Goal: Information Seeking & Learning: Learn about a topic

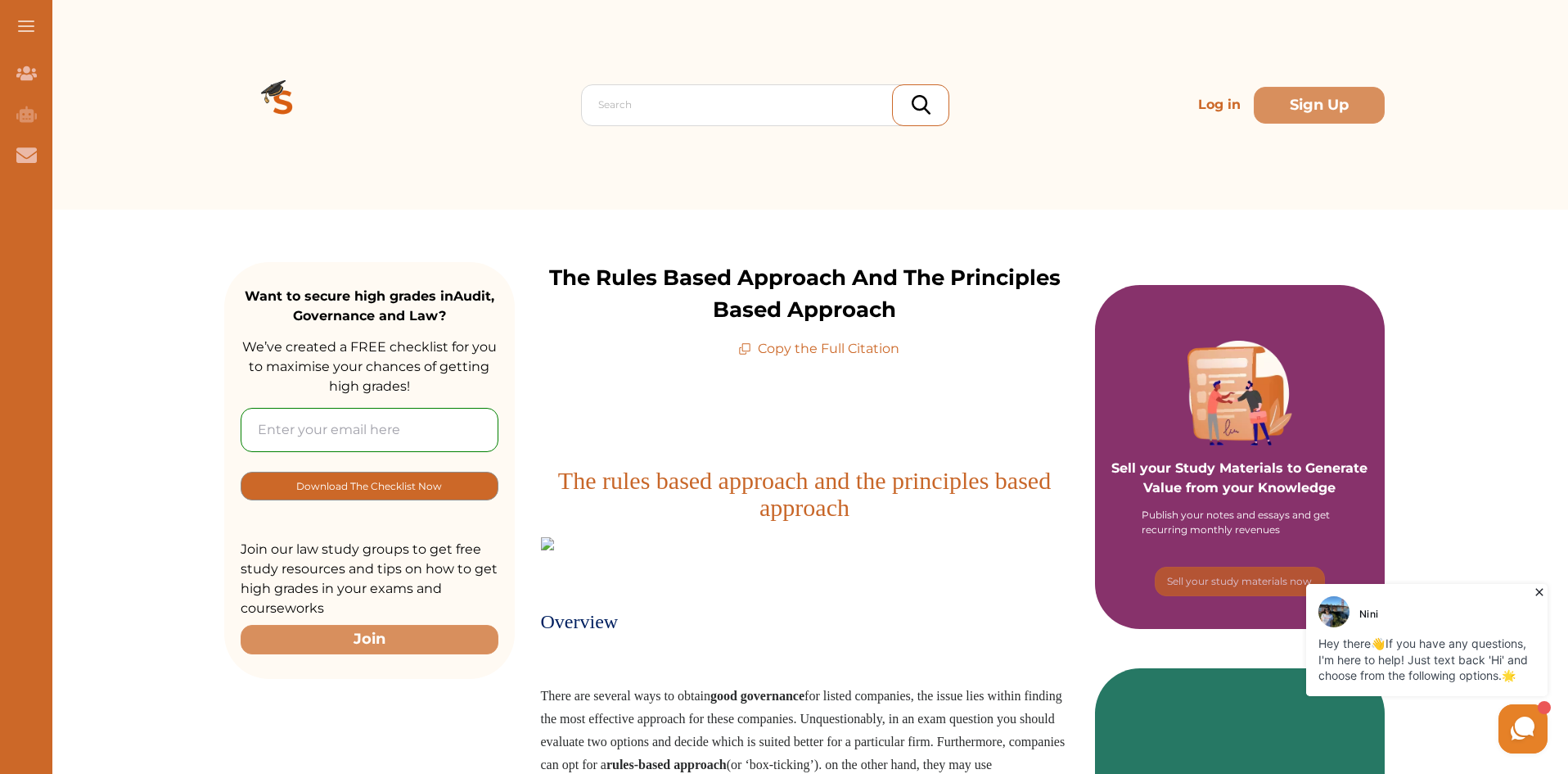
click at [1541, 595] on icon at bounding box center [1538, 592] width 7 height 7
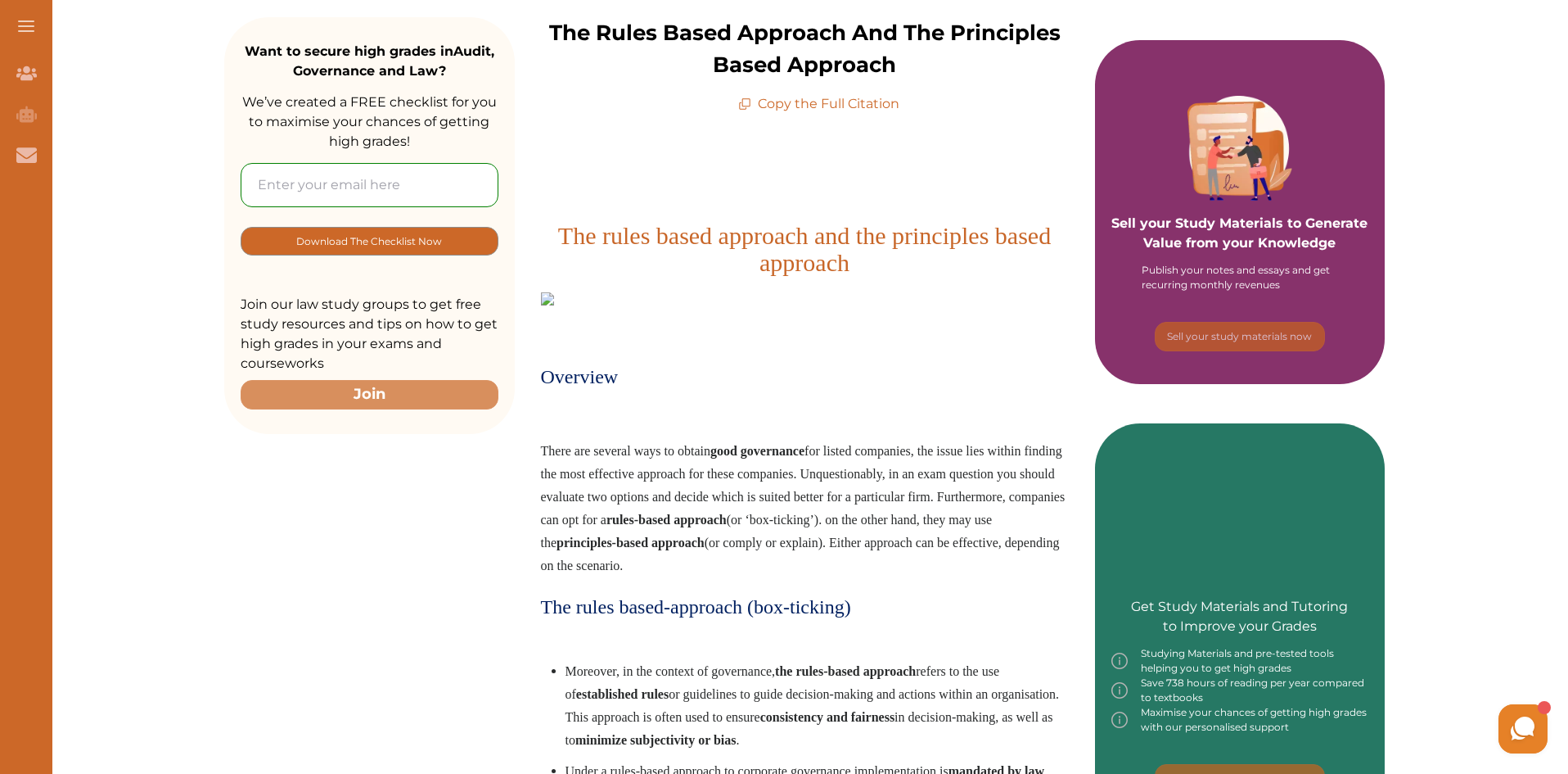
scroll to position [328, 0]
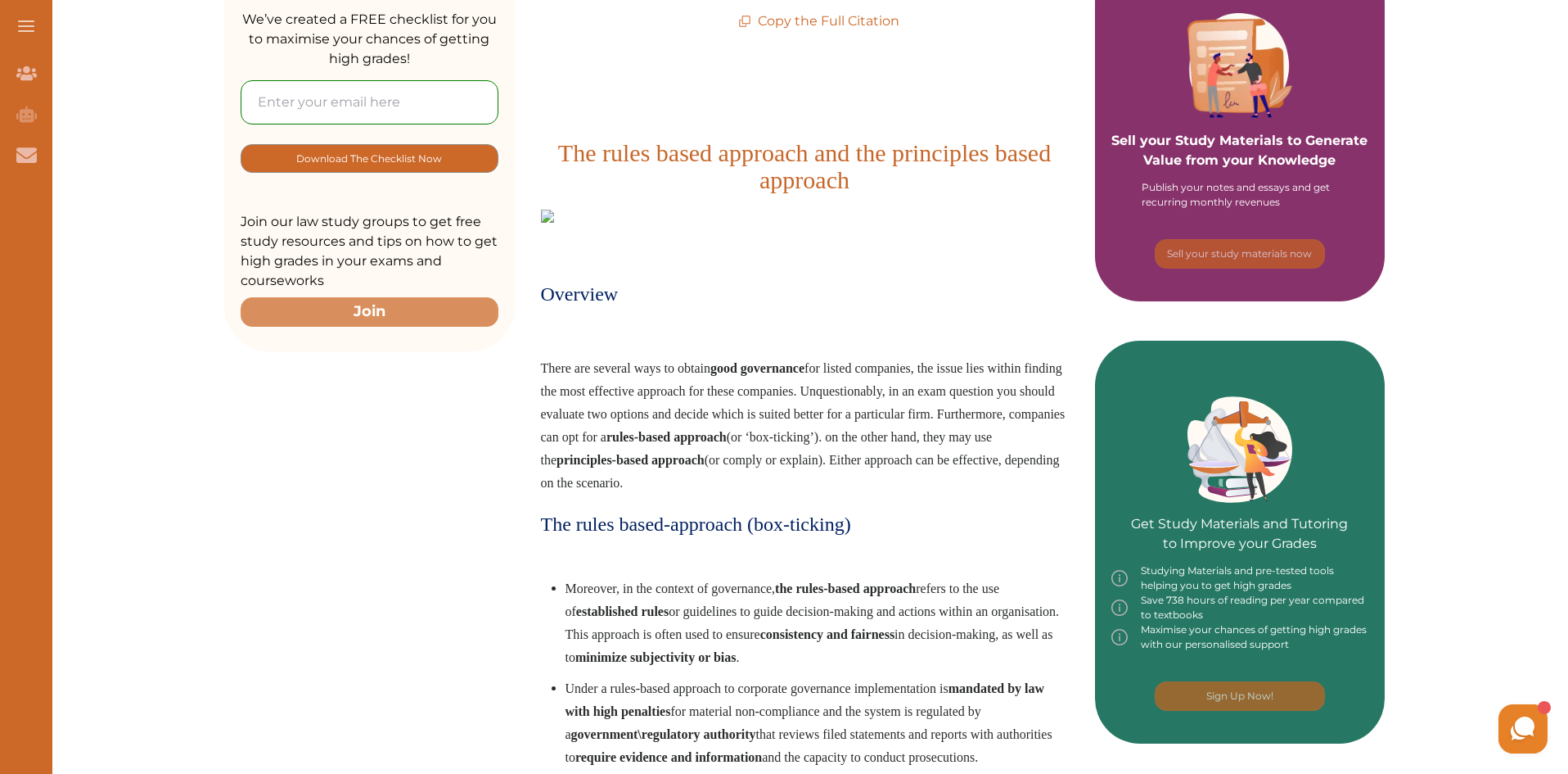
click at [542, 361] on span "There are several ways to obtain good governance for listed companies, the issu…" at bounding box center [803, 425] width 525 height 129
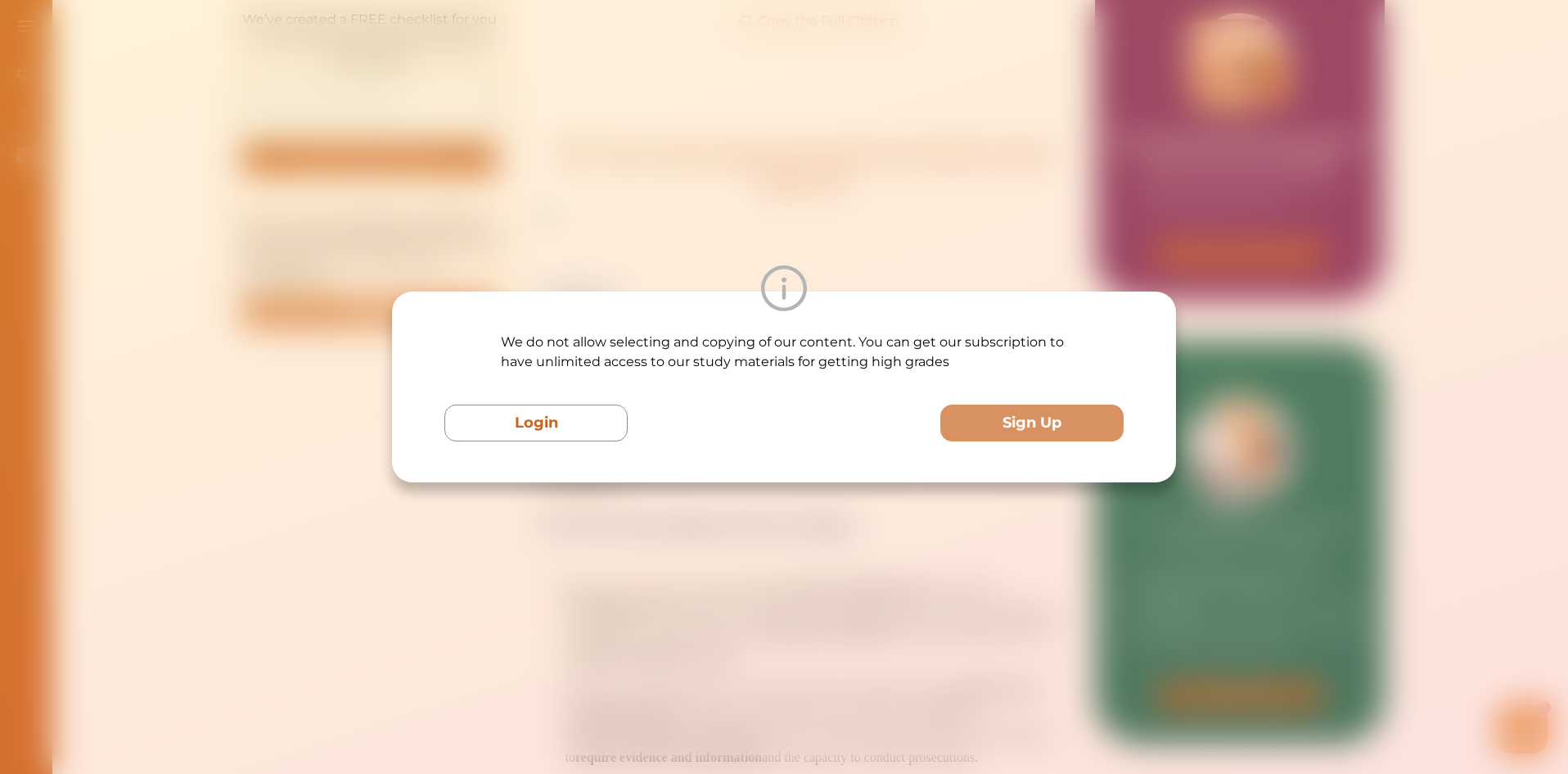
click at [499, 167] on div "We do not allow selecting and copying of our content. You can get our subscript…" at bounding box center [784, 387] width 1568 height 774
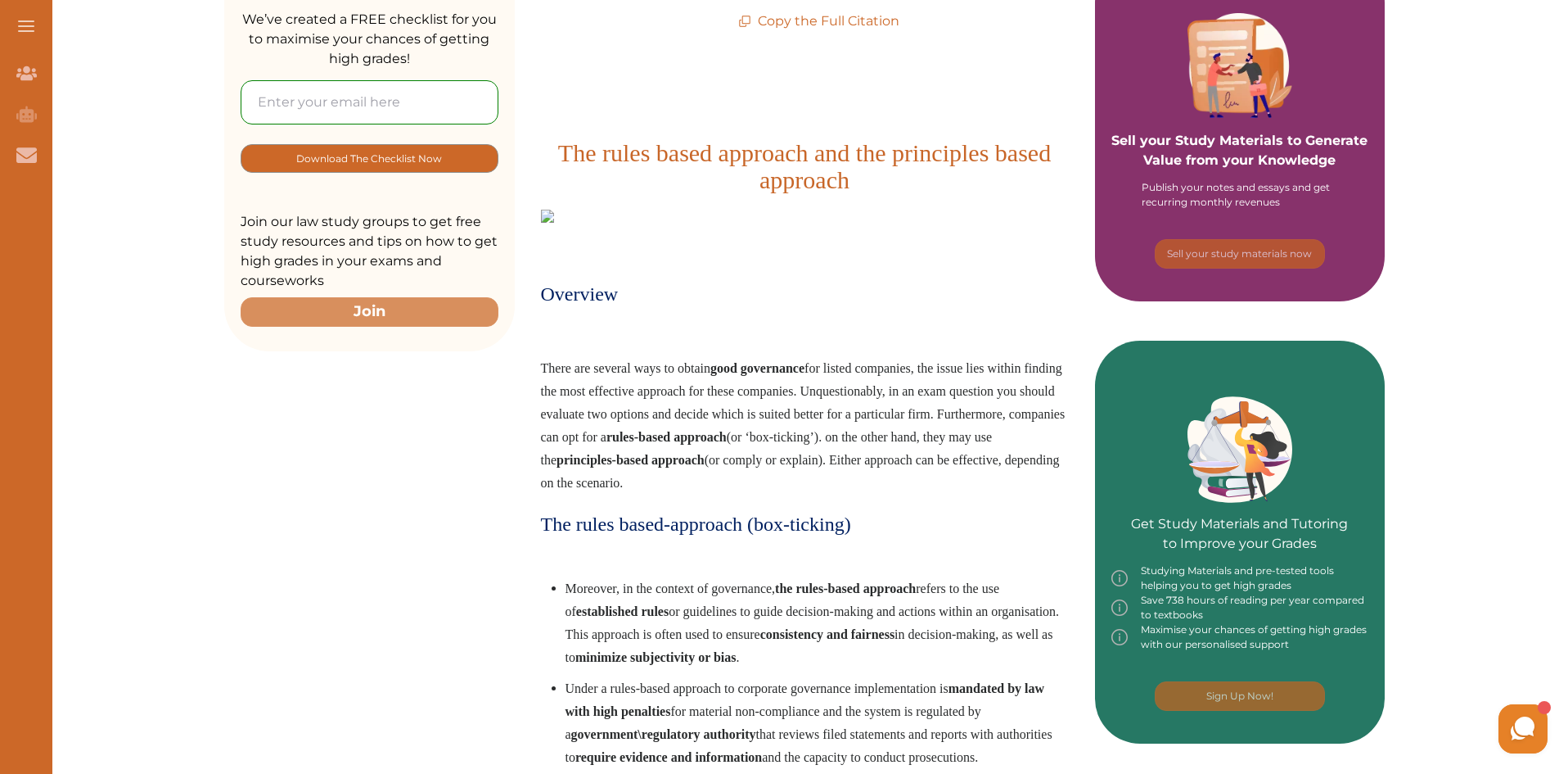
drag, startPoint x: 546, startPoint y: 363, endPoint x: 675, endPoint y: 364, distance: 129.0
click at [675, 364] on span "There are several ways to obtain good governance for listed companies, the issu…" at bounding box center [803, 425] width 525 height 129
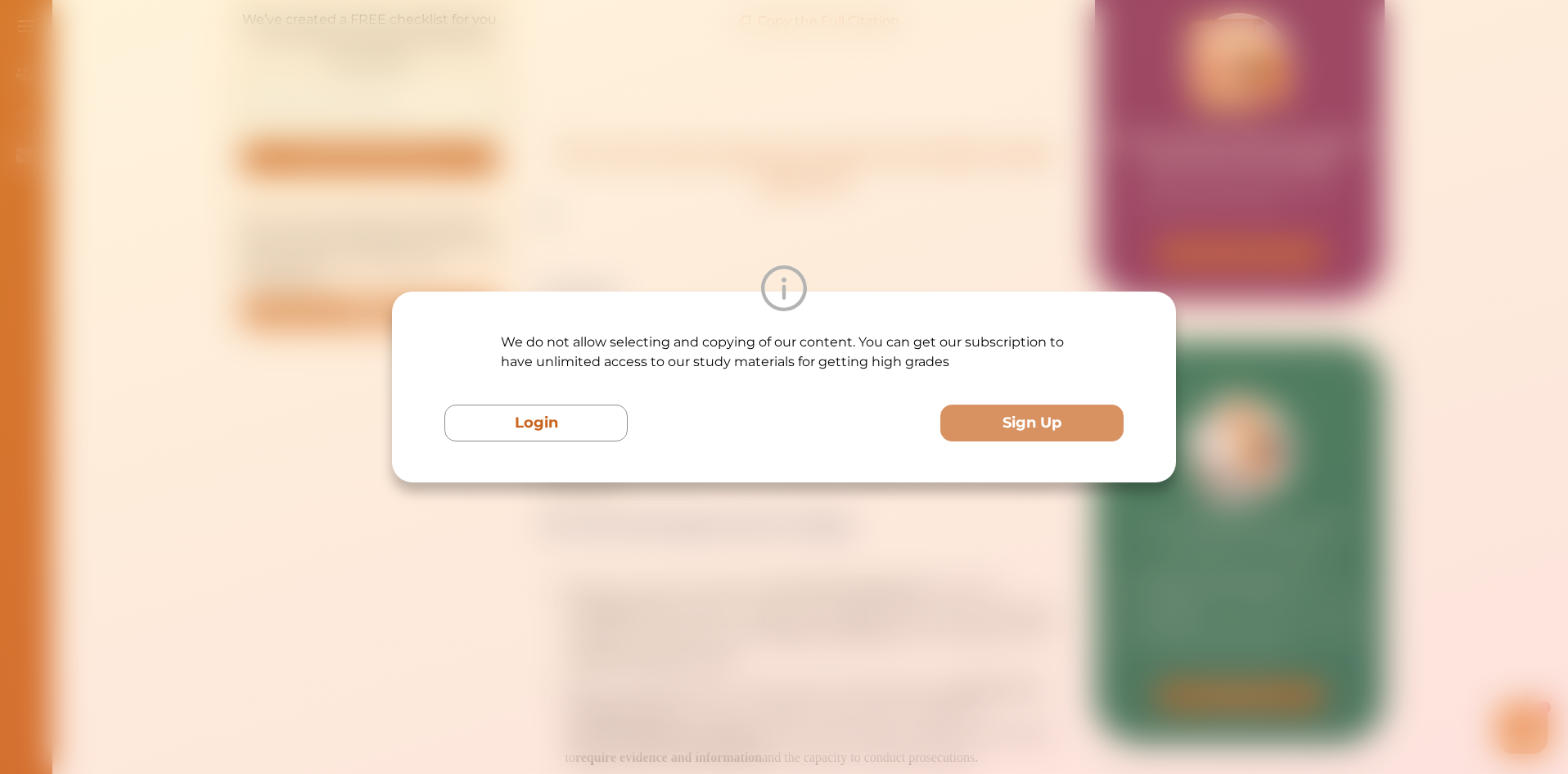
click at [666, 569] on div "We do not allow selecting and copying of our content. You can get our subscript…" at bounding box center [784, 387] width 1568 height 774
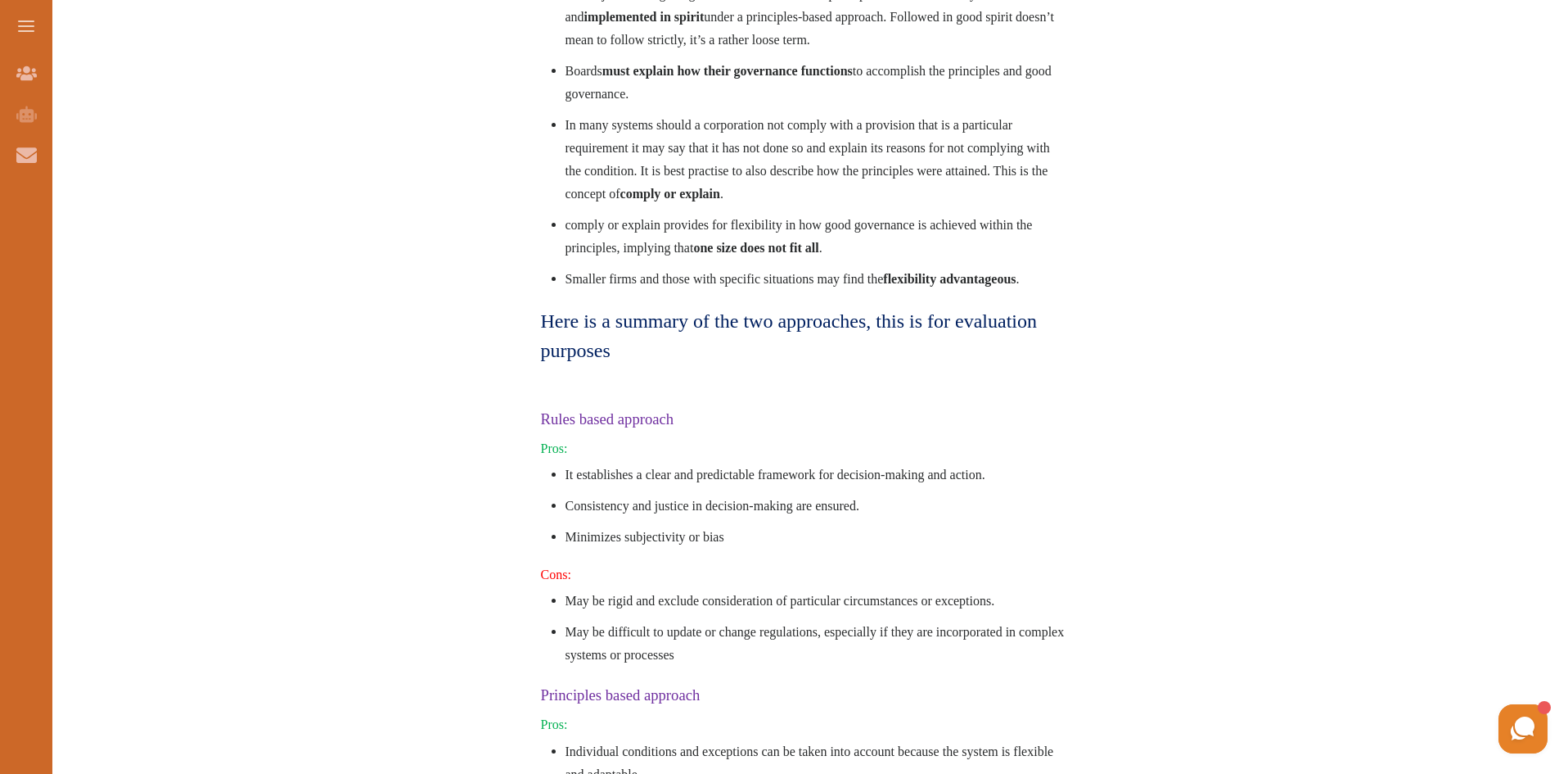
scroll to position [1801, 0]
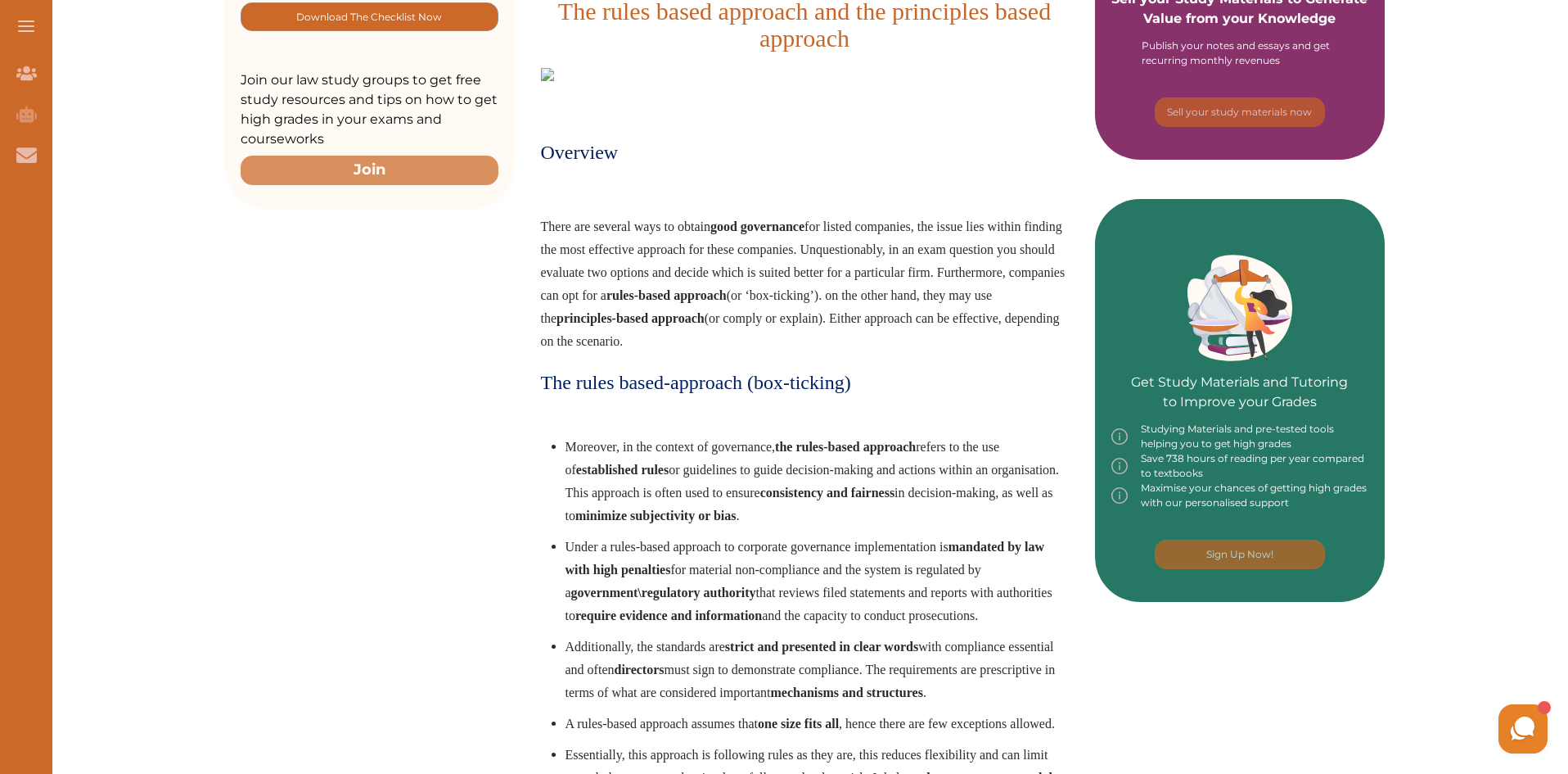
scroll to position [573, 0]
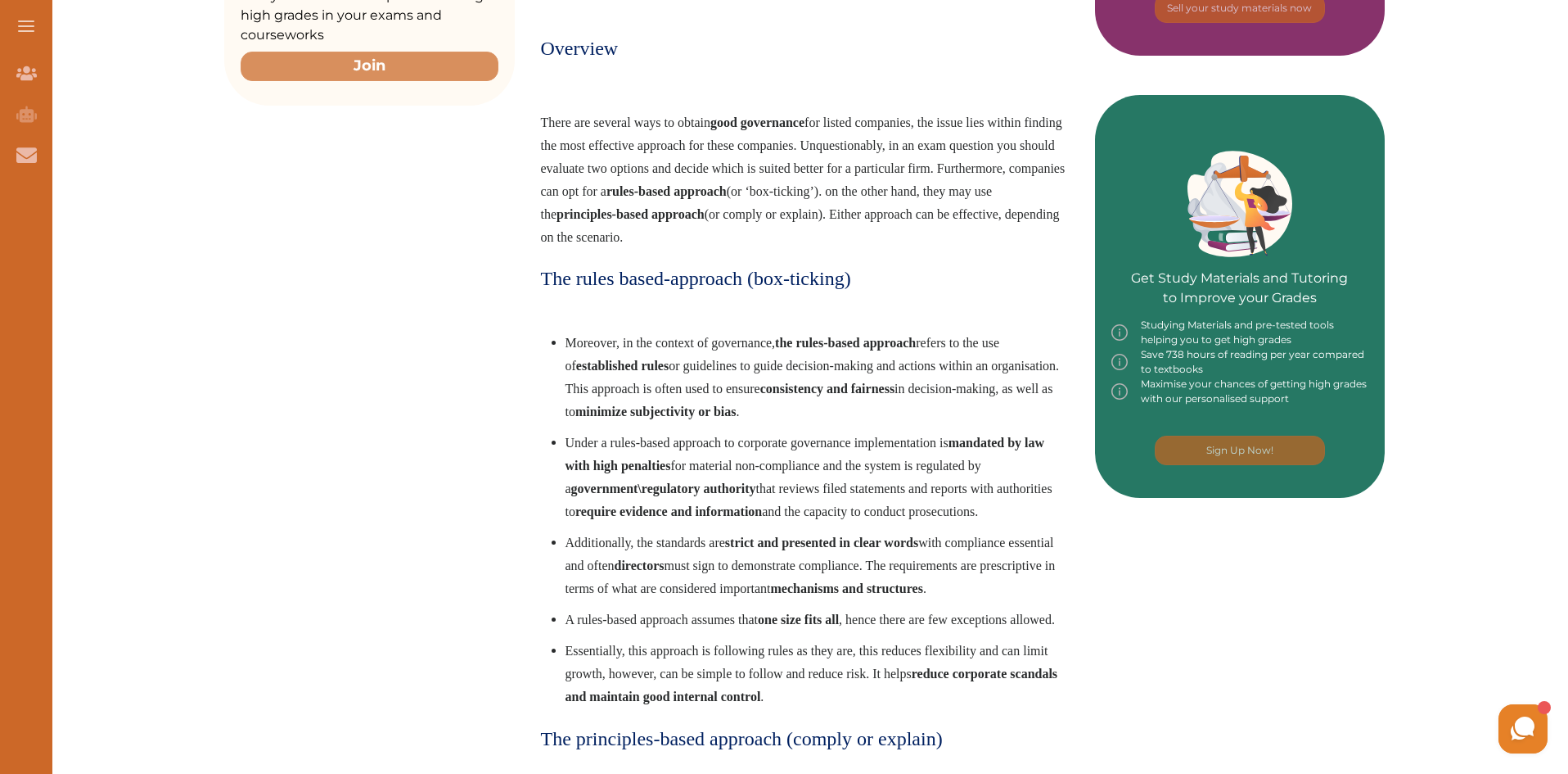
click at [547, 118] on span "There are several ways to obtain good governance for listed companies, the issu…" at bounding box center [803, 180] width 525 height 129
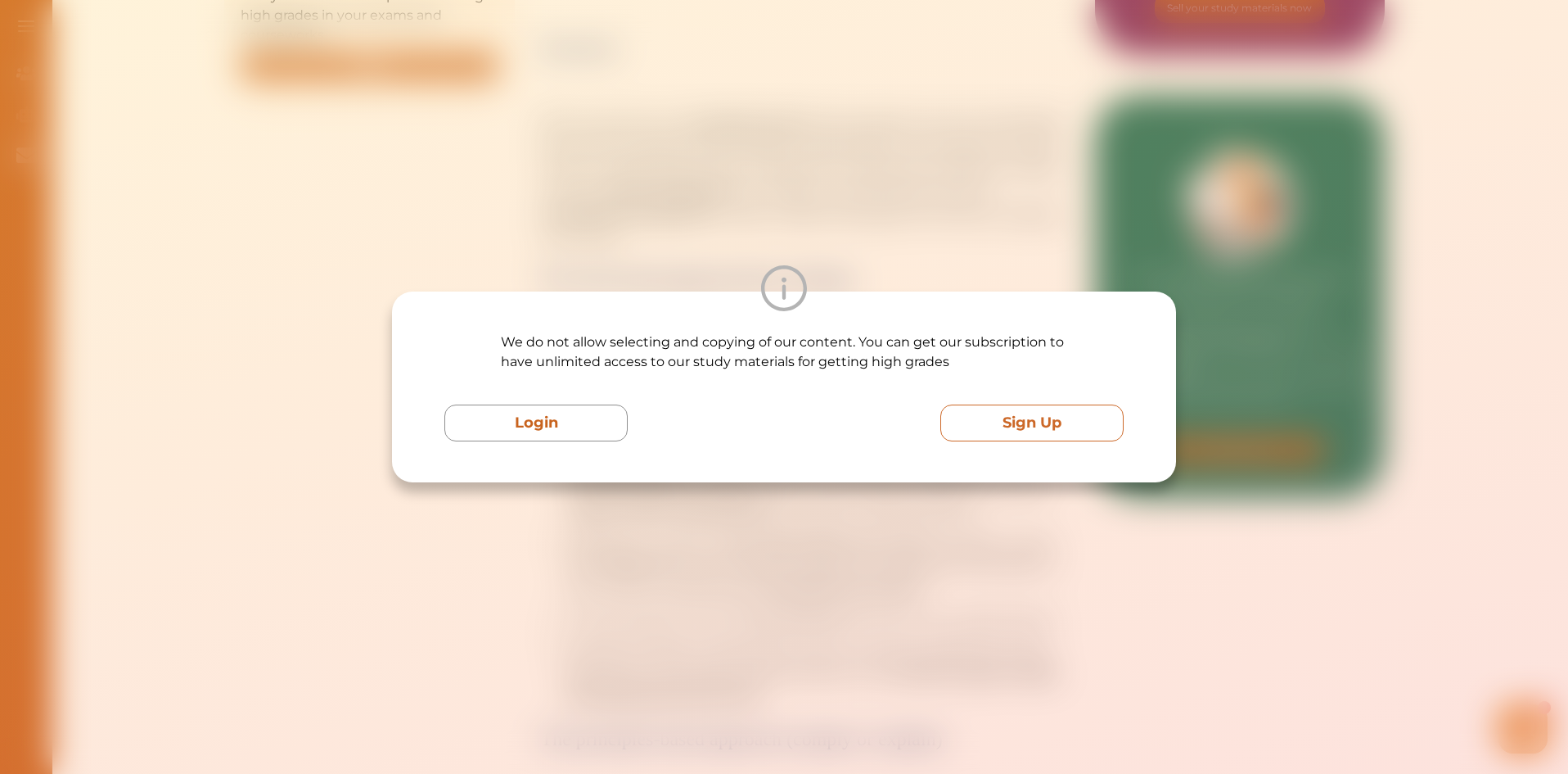
click at [1005, 407] on button "Sign Up" at bounding box center [1031, 423] width 184 height 37
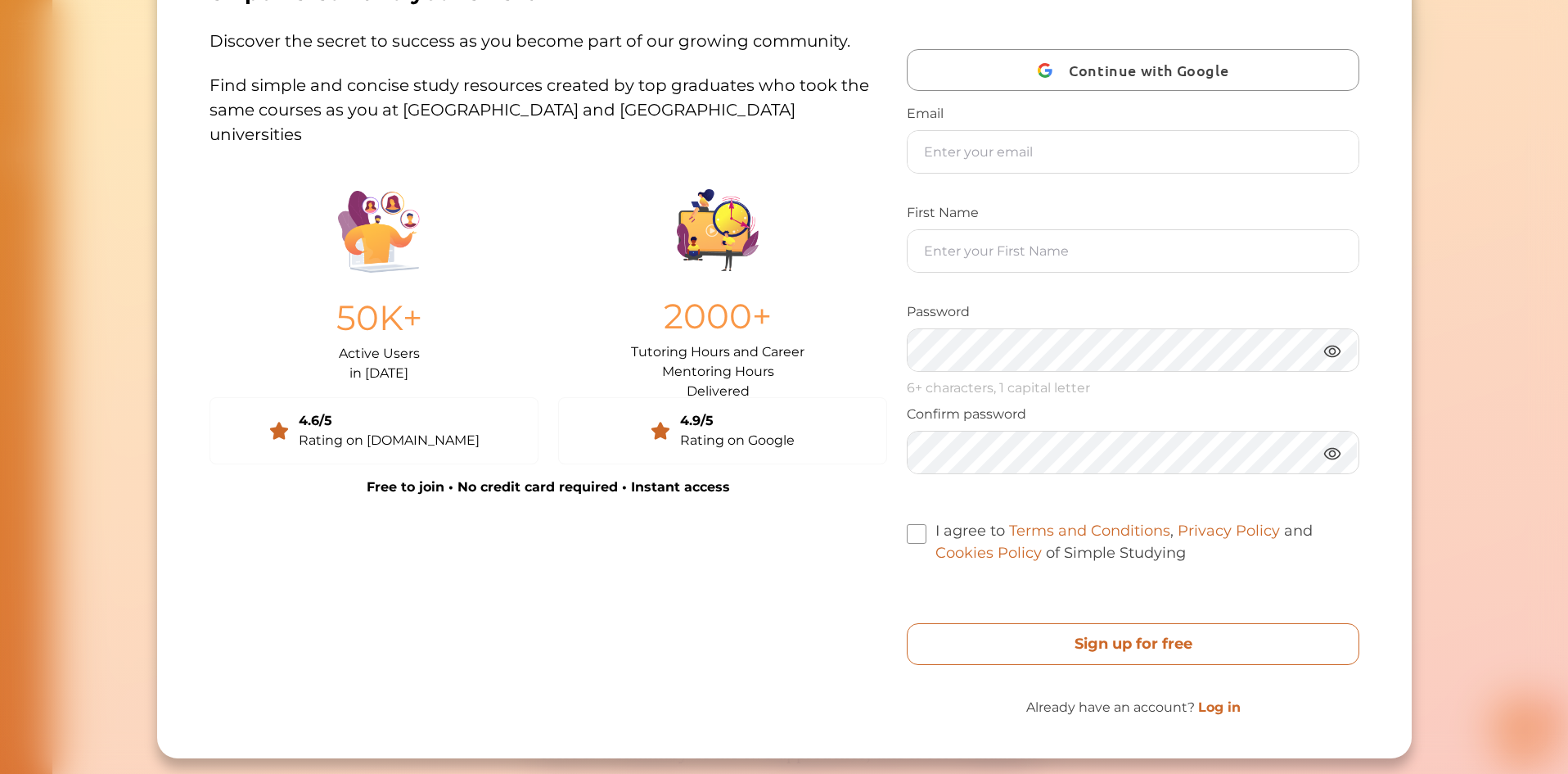
scroll to position [1310, 0]
click at [1150, 634] on free "Sign up for free" at bounding box center [1132, 644] width 451 height 42
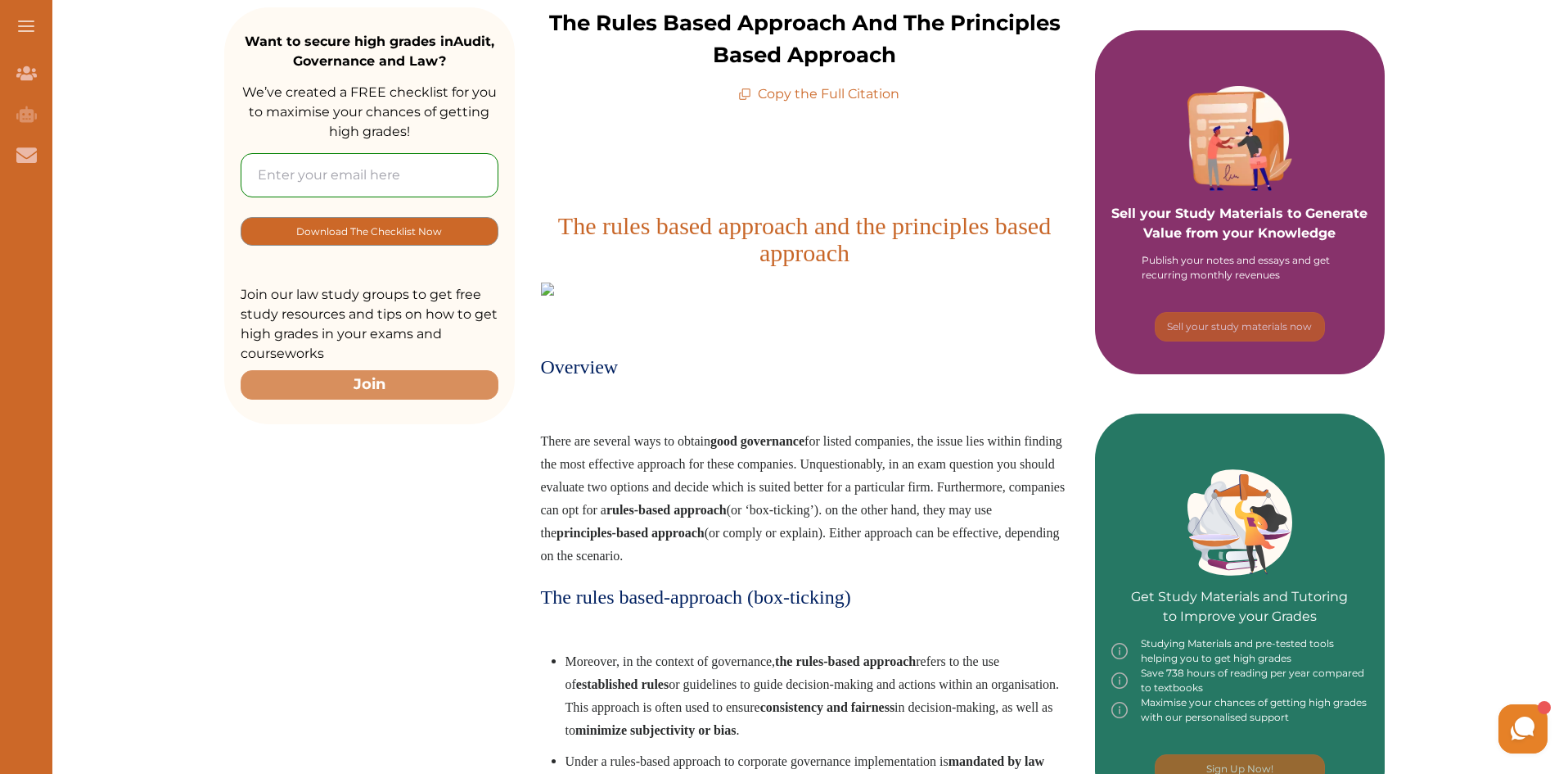
scroll to position [492, 0]
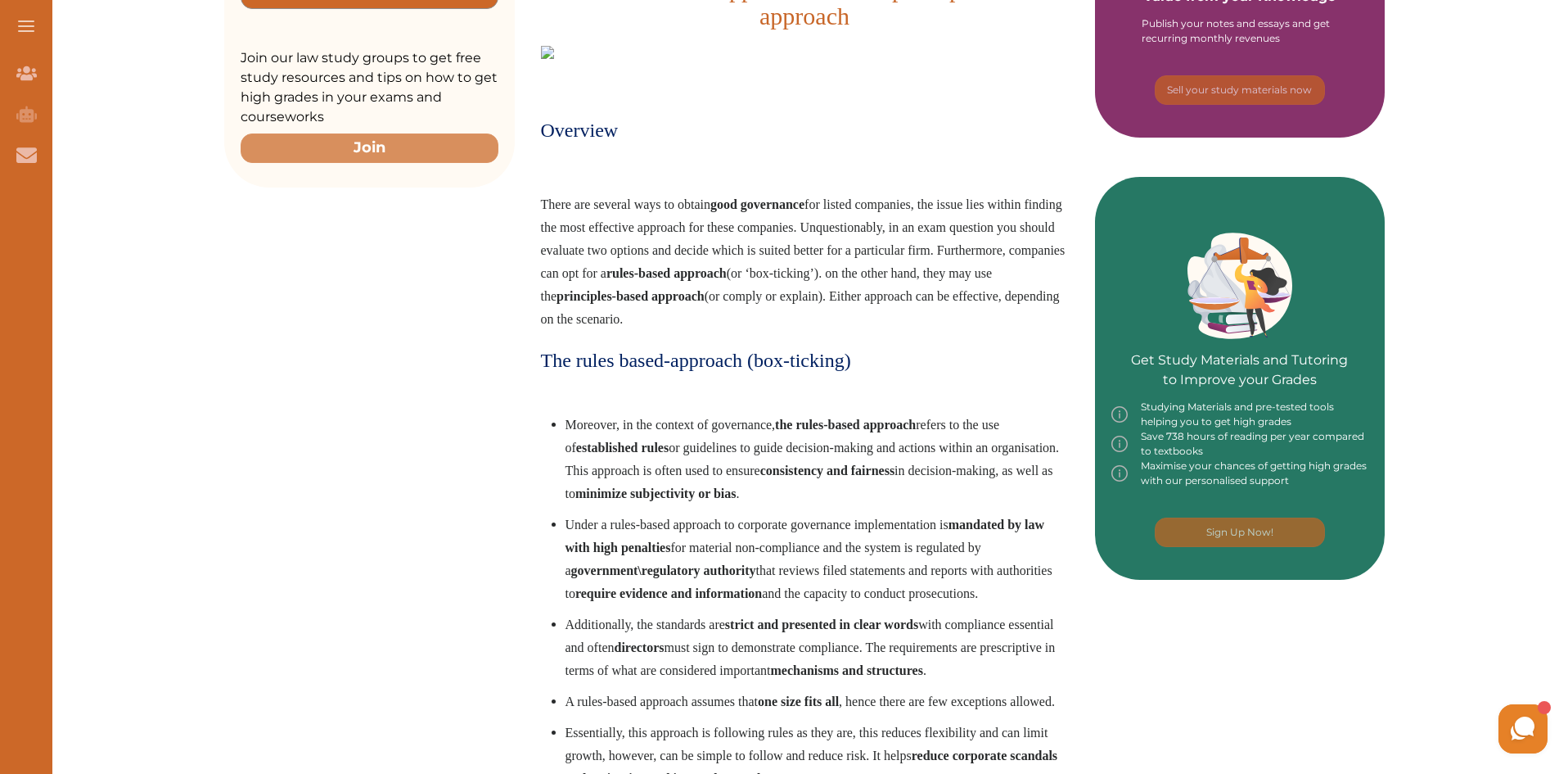
click at [543, 197] on span "There are several ways to obtain good governance for listed companies, the issu…" at bounding box center [803, 262] width 525 height 129
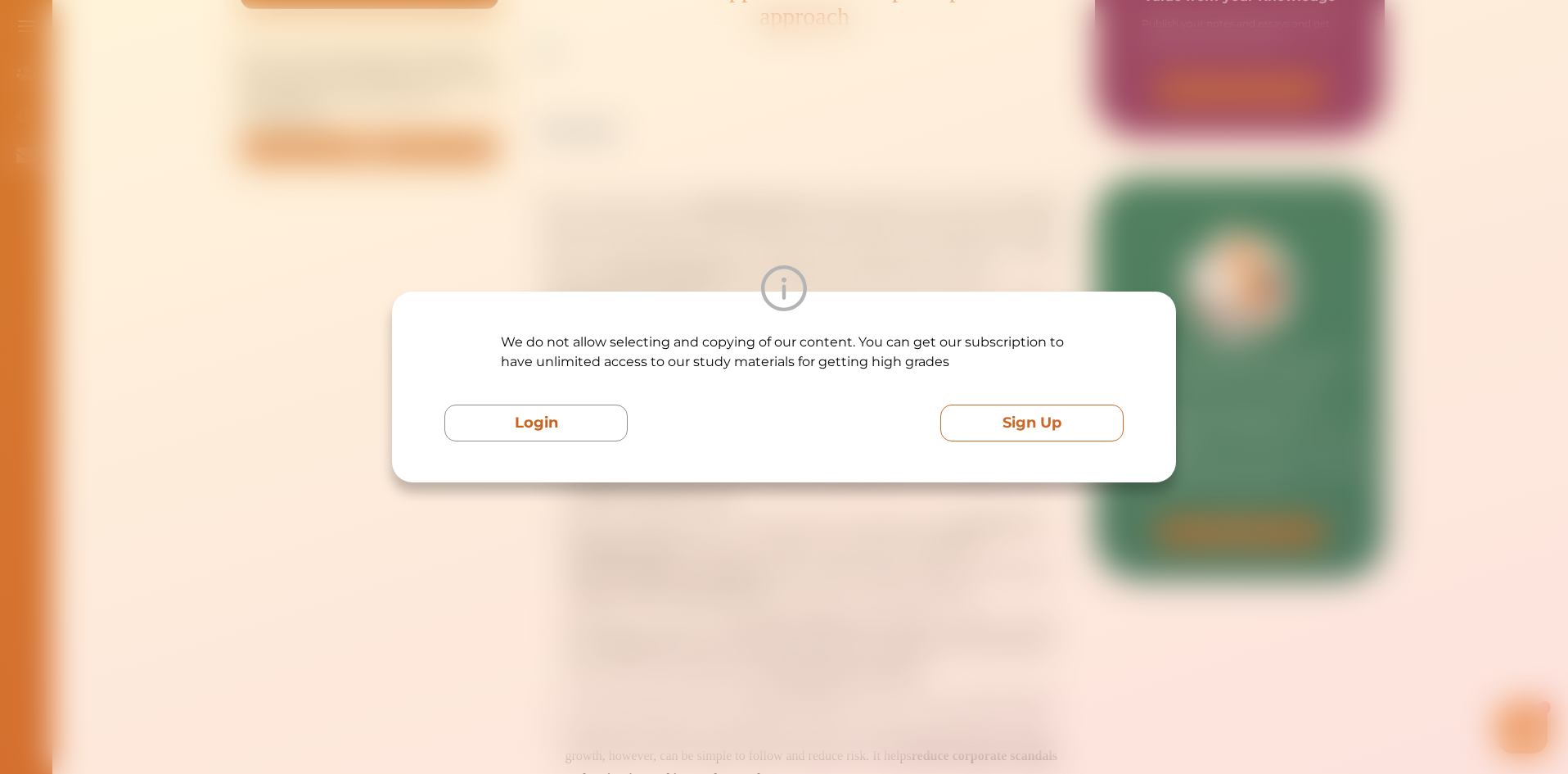
click at [1015, 429] on button "Sign Up" at bounding box center [1031, 423] width 184 height 37
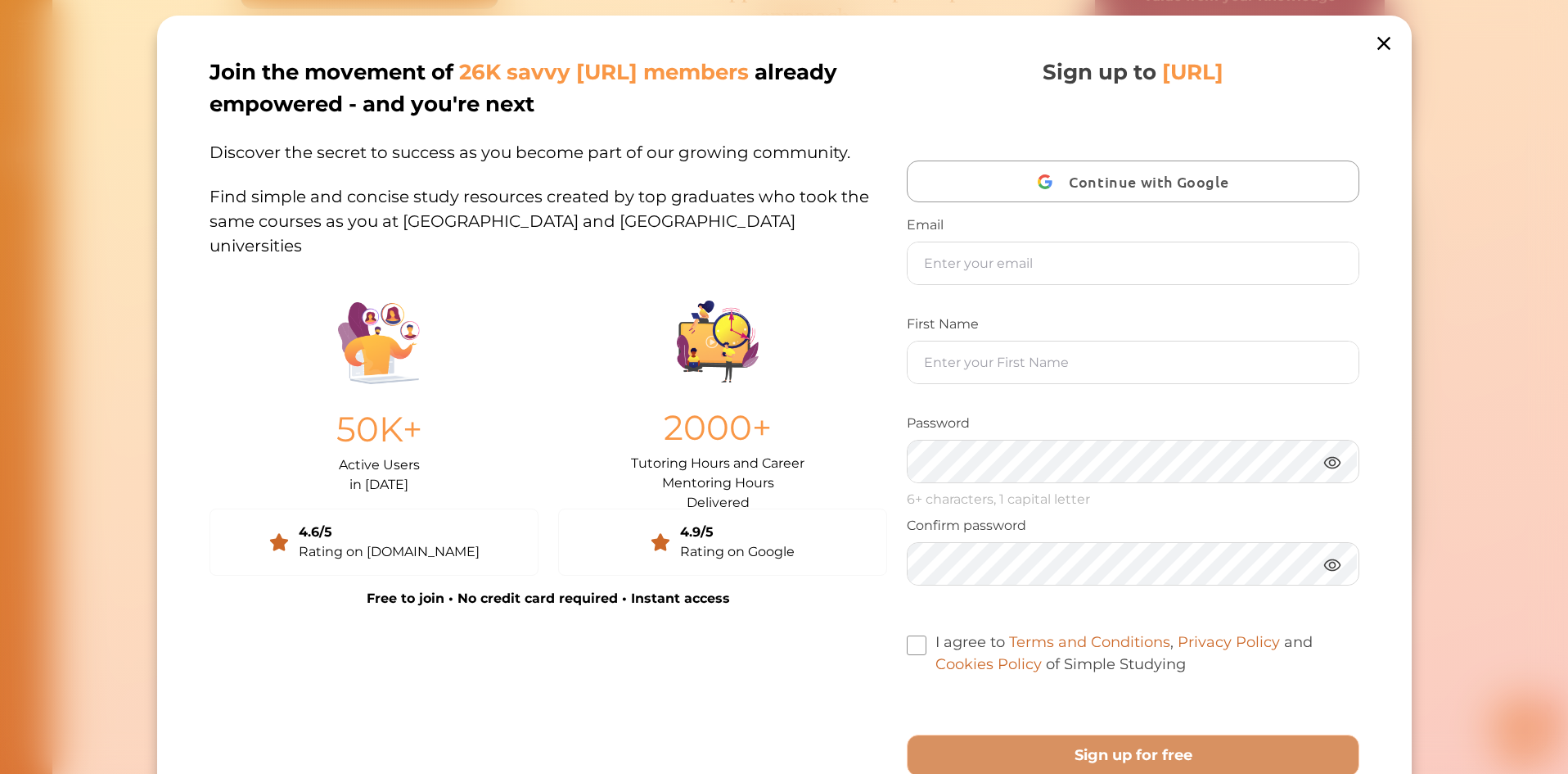
click at [1132, 184] on span "Continue with Google" at bounding box center [1152, 181] width 167 height 39
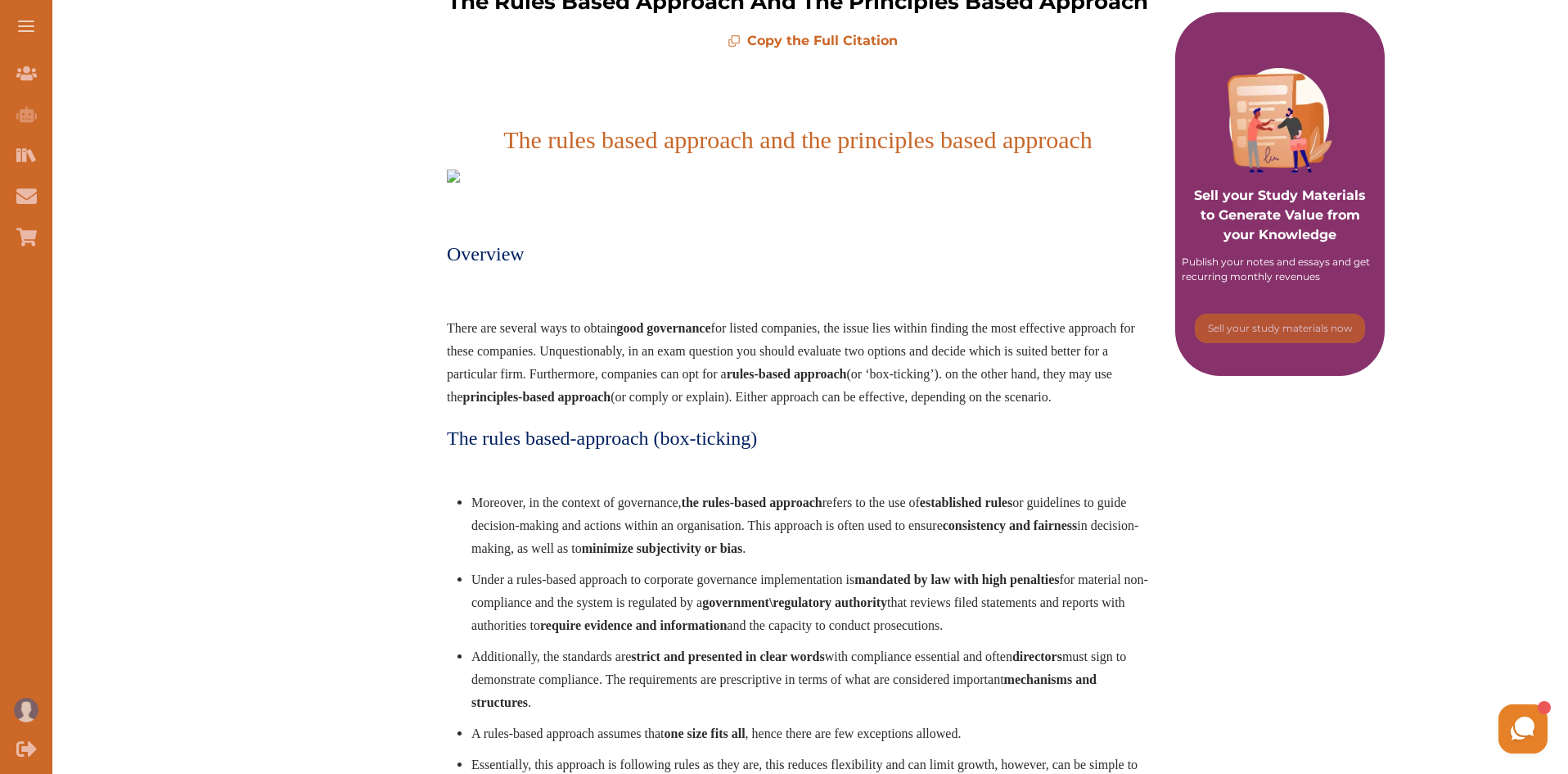
click at [530, 404] on span "There are several ways to obtain good governance for listed companies, the issu…" at bounding box center [791, 361] width 689 height 82
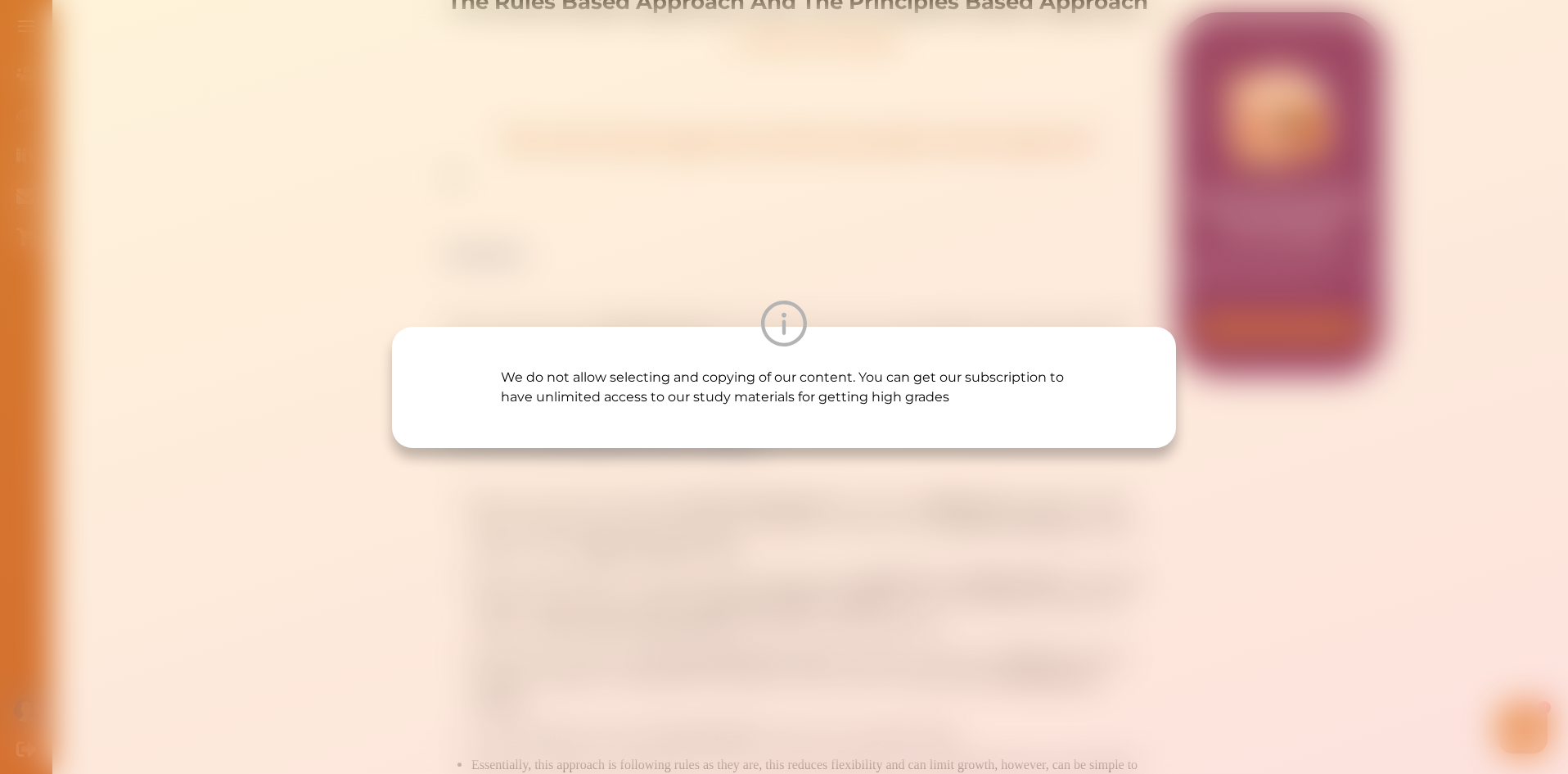
drag, startPoint x: 1047, startPoint y: 290, endPoint x: 967, endPoint y: 299, distance: 80.5
click at [1045, 290] on div "We do not allow selecting and copying of our content. You can get our subscript…" at bounding box center [784, 387] width 1568 height 774
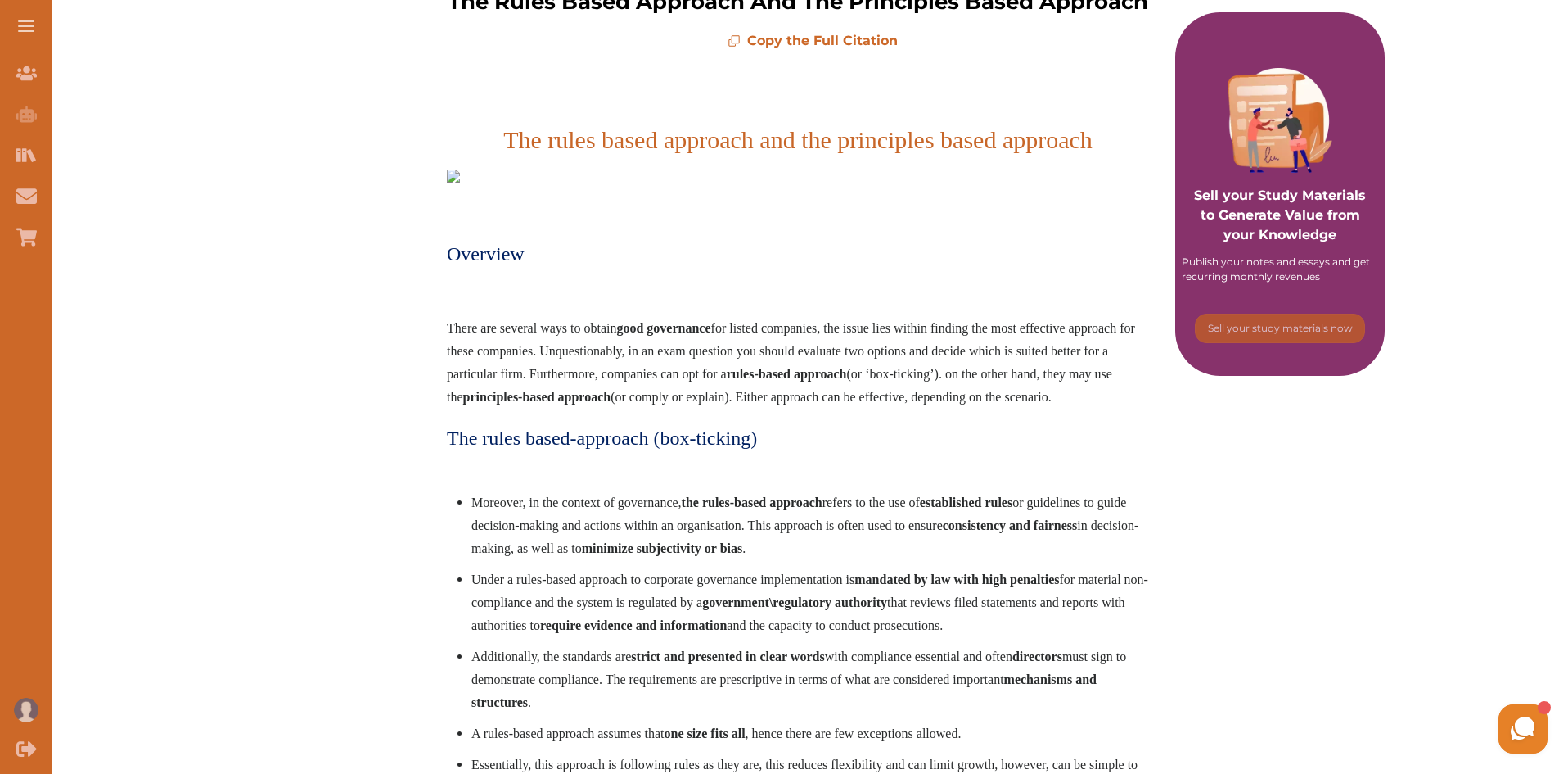
drag, startPoint x: 527, startPoint y: 411, endPoint x: 838, endPoint y: 441, distance: 312.4
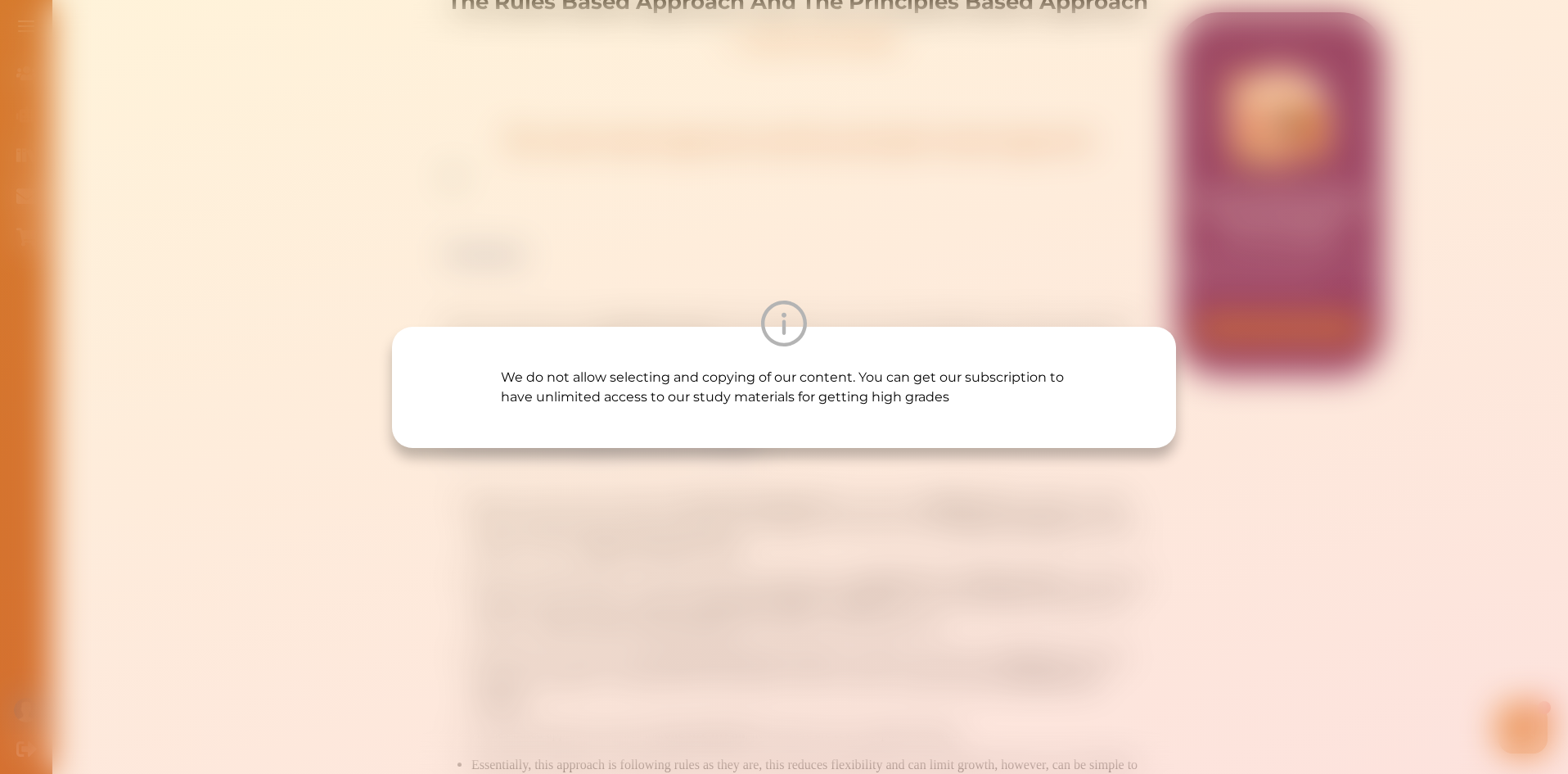
drag, startPoint x: 783, startPoint y: 510, endPoint x: 772, endPoint y: 509, distance: 11.0
click at [775, 509] on div "We do not allow selecting and copying of our content. You can get our subscript…" at bounding box center [784, 387] width 1568 height 774
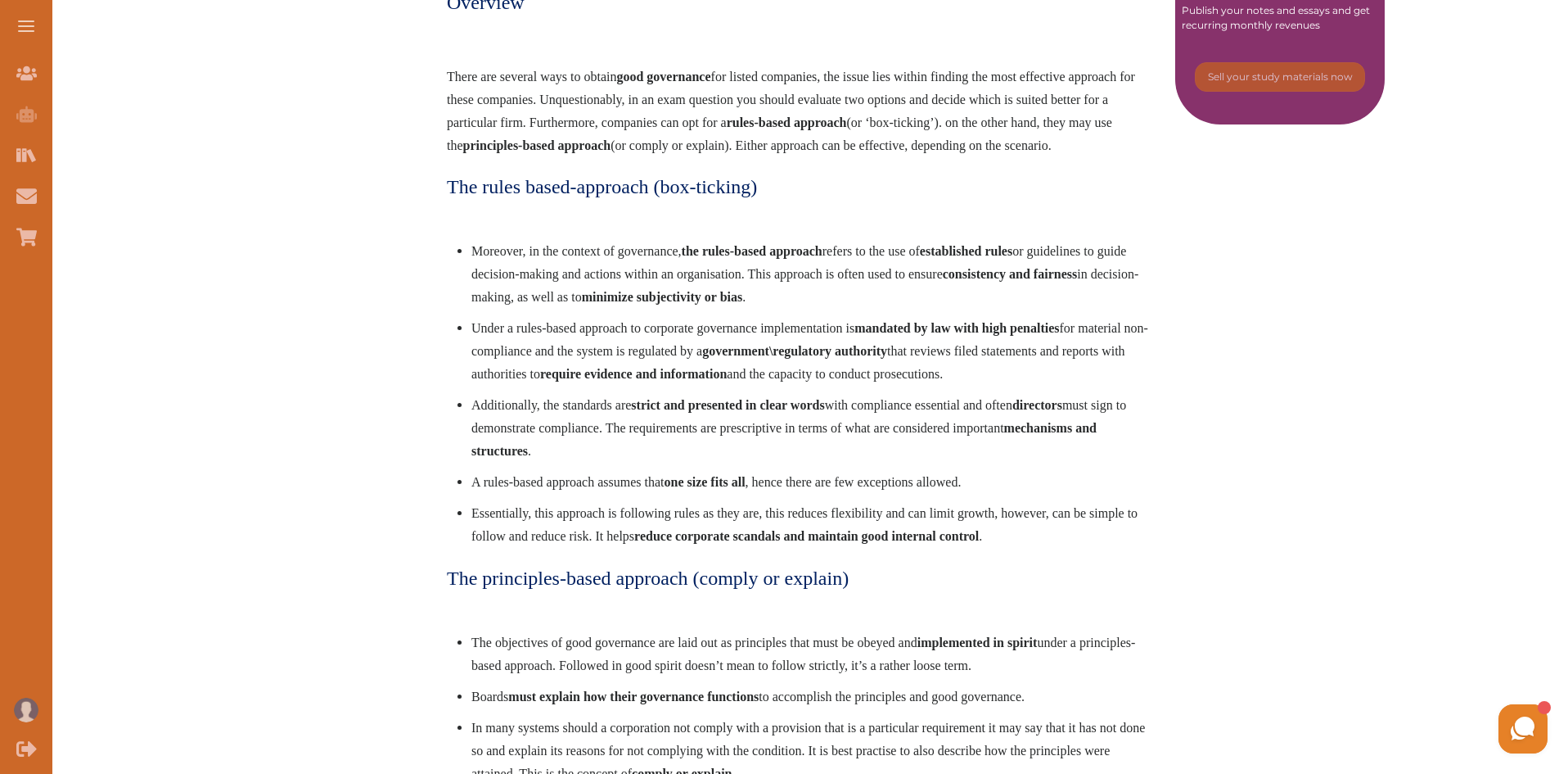
scroll to position [492, 0]
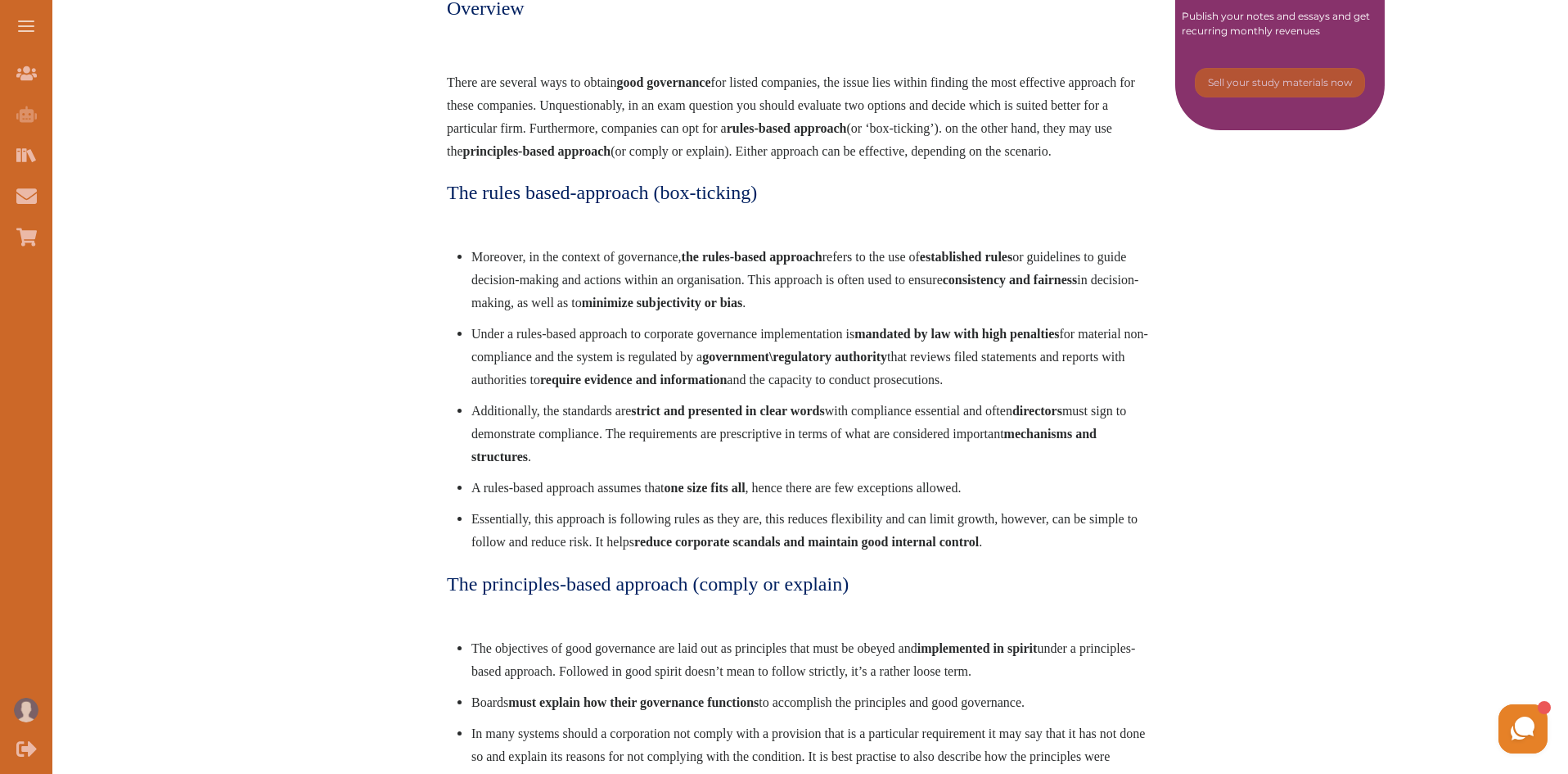
click at [556, 310] on span "Moreover, in the context of governance, the rules-based approach refers to the …" at bounding box center [804, 280] width 667 height 60
click at [632, 335] on div at bounding box center [784, 323] width 784 height 46
click at [664, 259] on div "We do not allow selecting and copying of our content. You can get our subscript…" at bounding box center [784, 387] width 1568 height 774
click at [620, 314] on li "Moreover, in the context of governance, the rules-based approach refers to the …" at bounding box center [810, 280] width 678 height 69
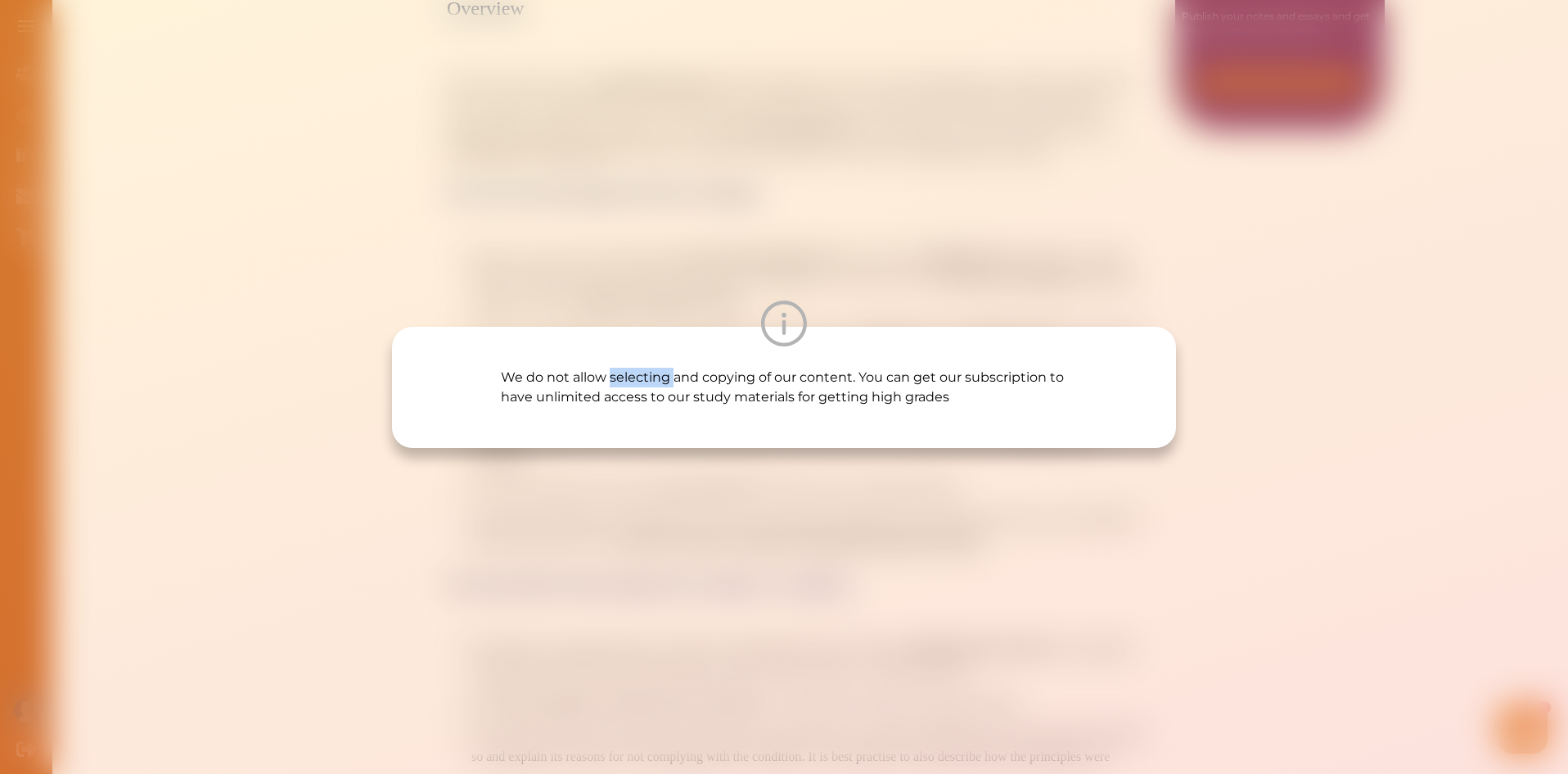
click at [620, 377] on p "We do not allow selecting and copying of our content. You can get our subscript…" at bounding box center [784, 387] width 566 height 39
click at [606, 445] on div "We do not allow selecting and copying of our content. You can get our subscript…" at bounding box center [784, 387] width 784 height 121
click at [591, 431] on div "We do not allow selecting and copying of our content. You can get our subscript…" at bounding box center [784, 387] width 784 height 121
click at [681, 188] on div "We do not allow selecting and copying of our content. You can get our subscript…" at bounding box center [784, 387] width 1568 height 774
click at [778, 323] on img at bounding box center [784, 323] width 46 height 46
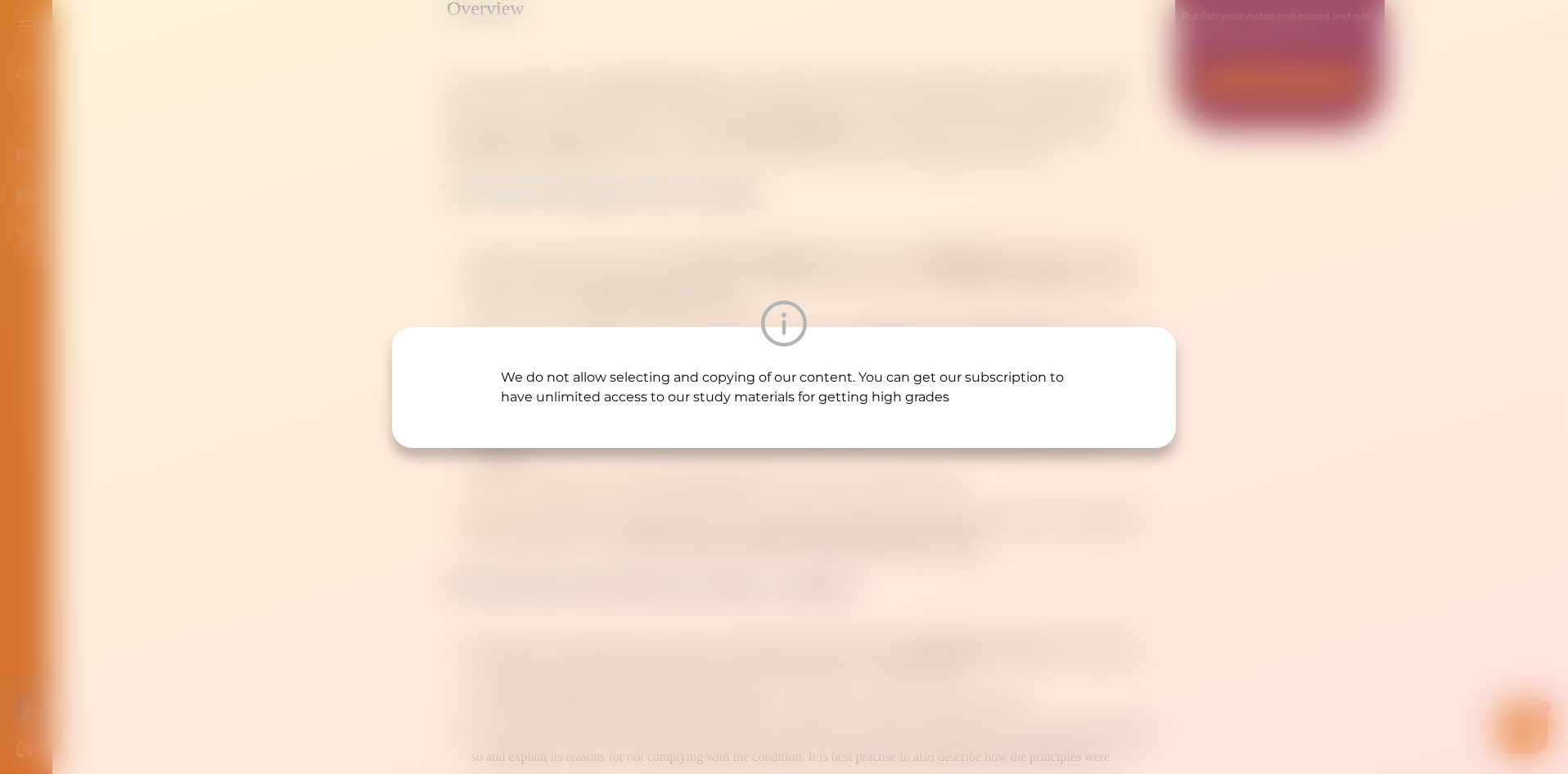
click at [764, 535] on div "We do not allow selecting and copying of our content. You can get our subscript…" at bounding box center [784, 387] width 1568 height 774
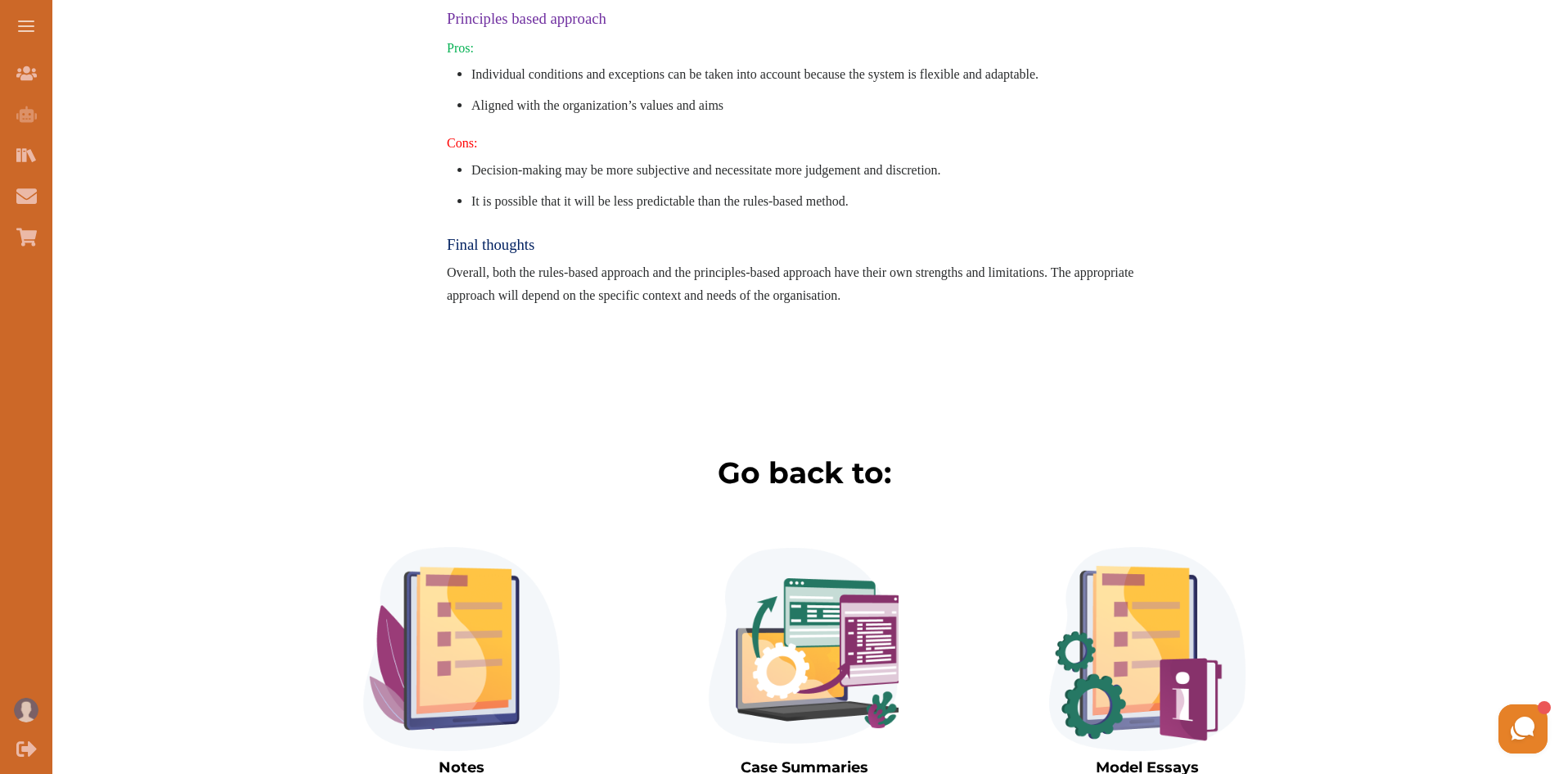
scroll to position [1476, 0]
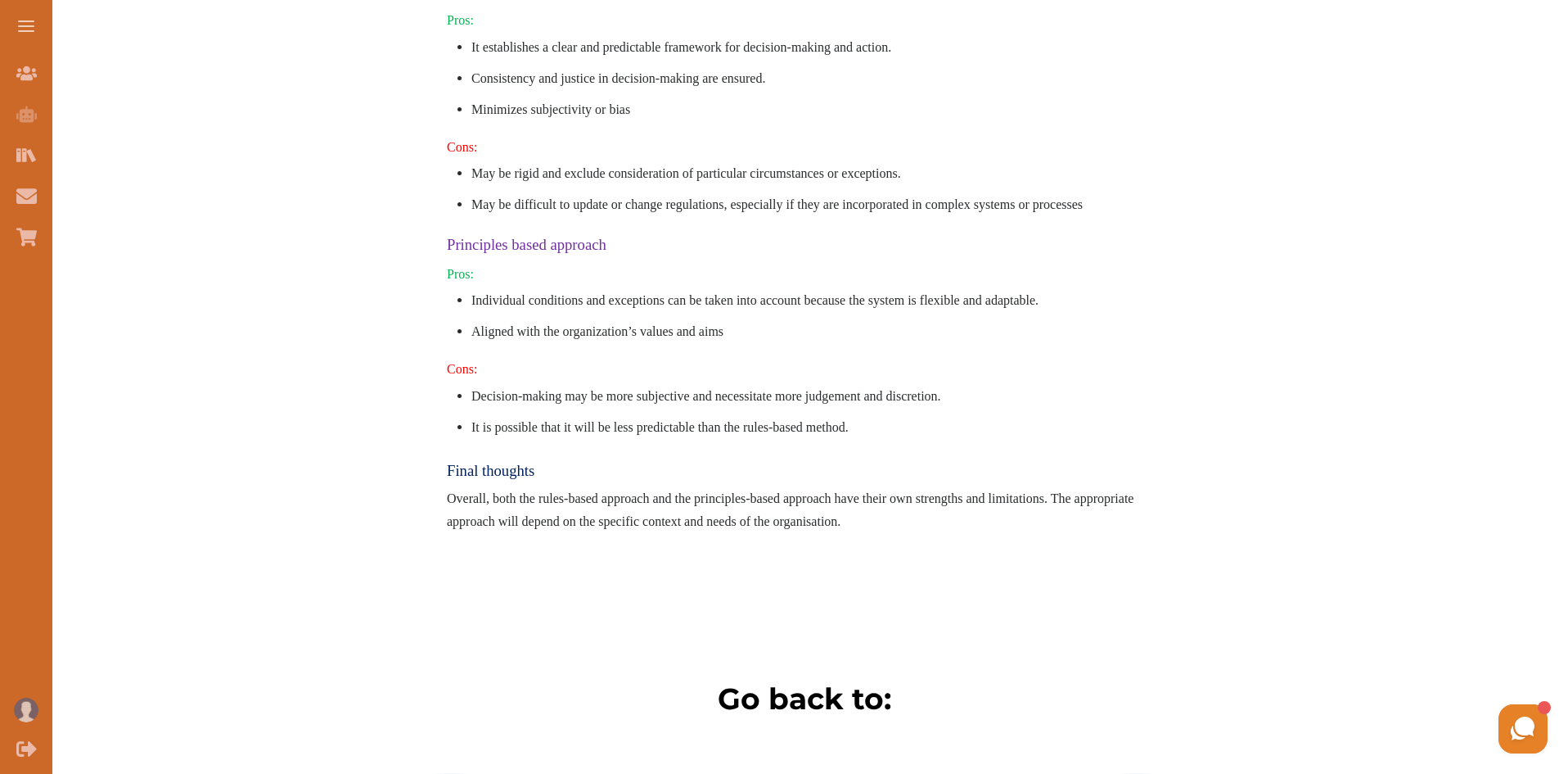
drag, startPoint x: 528, startPoint y: 248, endPoint x: 739, endPoint y: 709, distance: 507.0
click at [787, 318] on img at bounding box center [784, 323] width 46 height 46
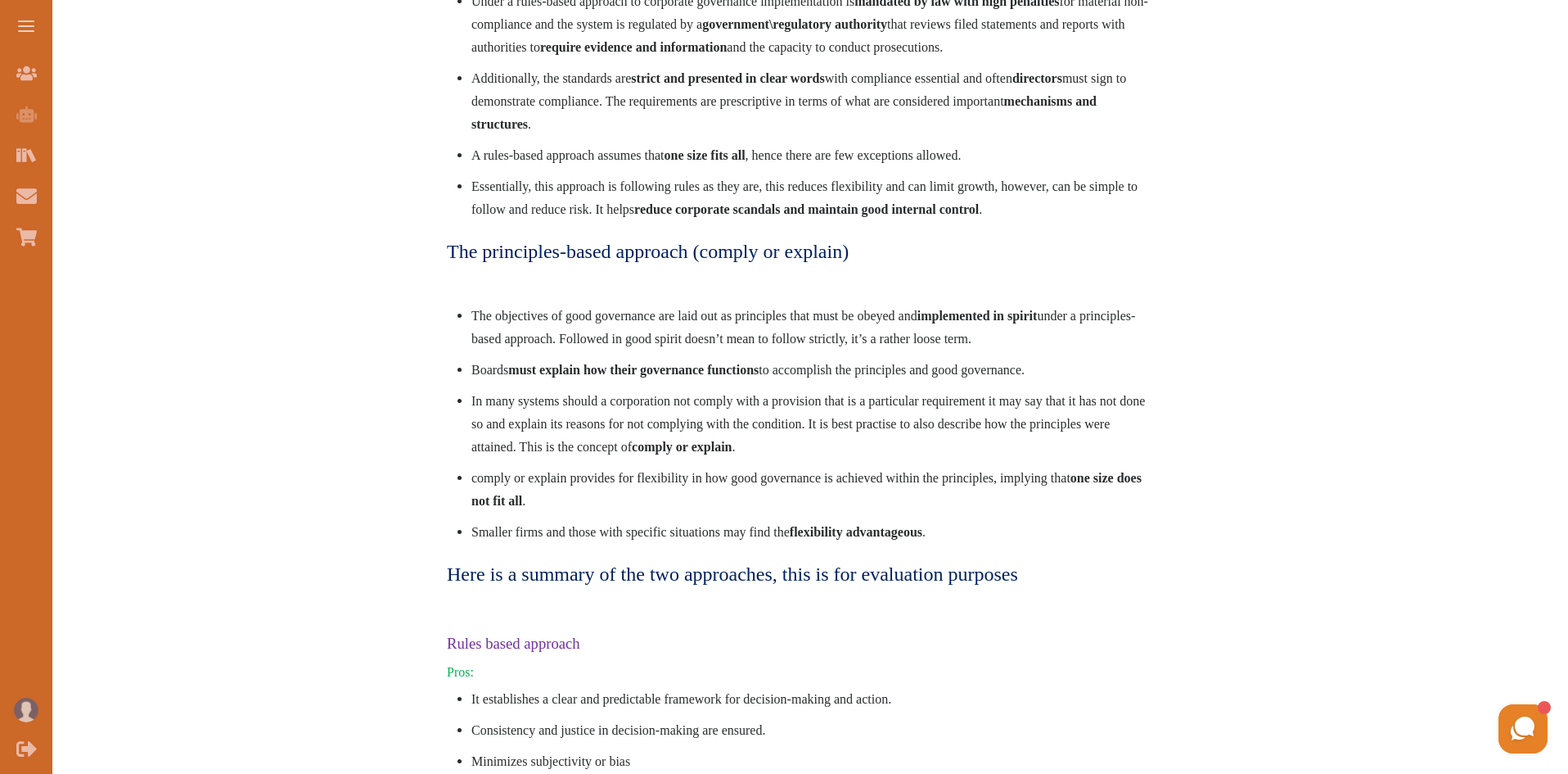
scroll to position [820, 0]
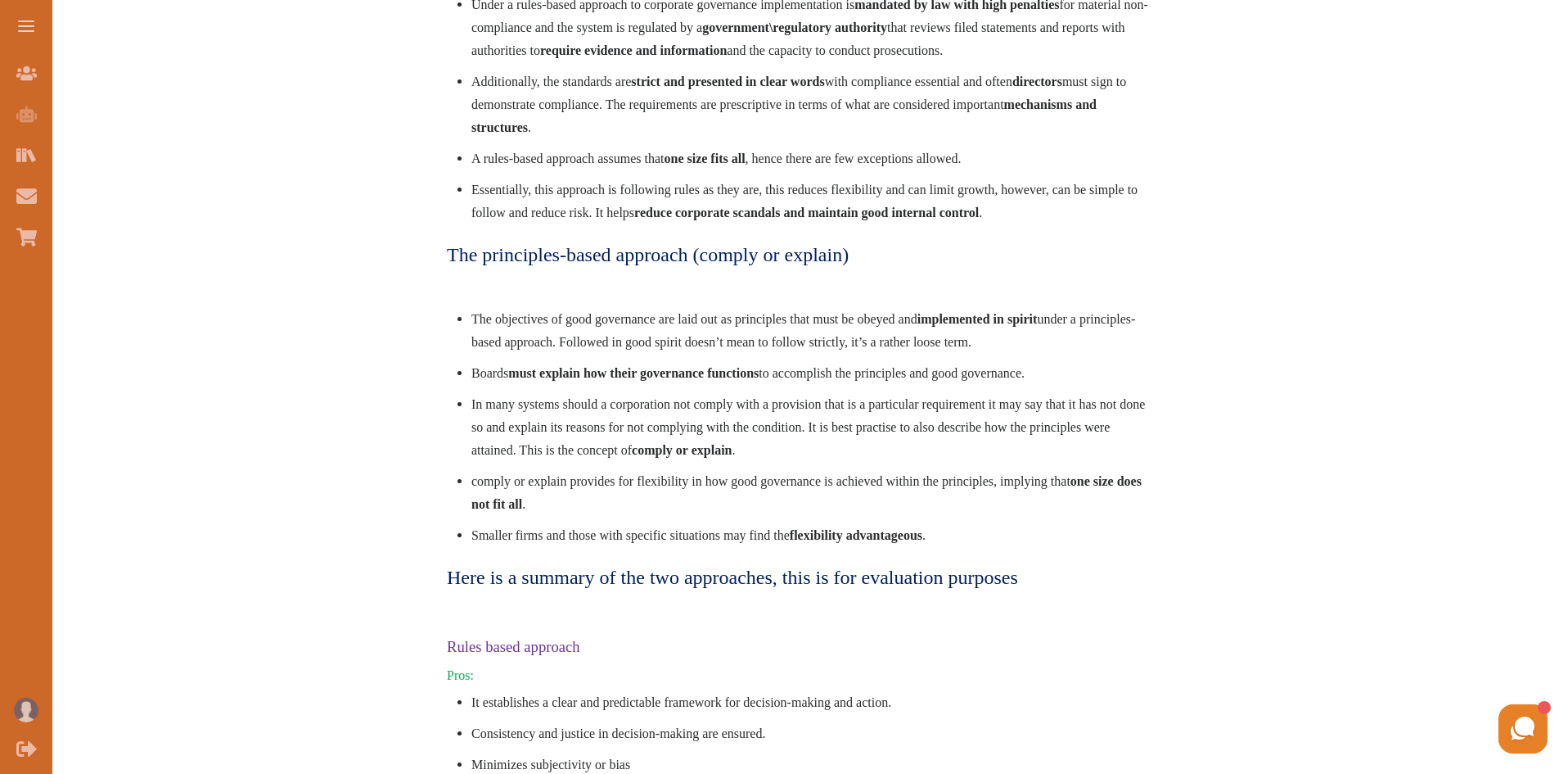
click at [775, 325] on img at bounding box center [784, 323] width 46 height 46
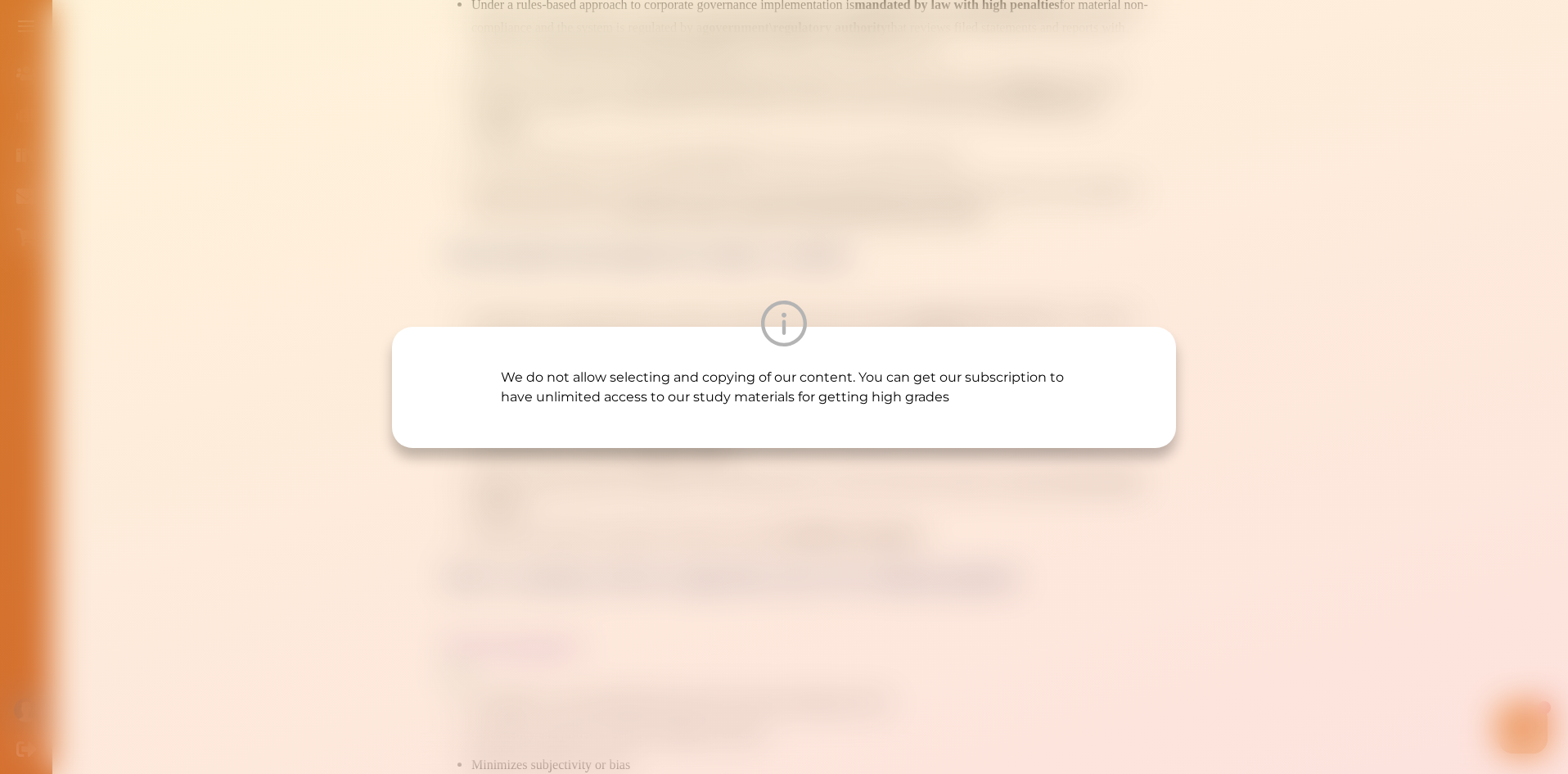
click at [759, 555] on div "We do not allow selecting and copying of our content. You can get our subscript…" at bounding box center [784, 387] width 1568 height 774
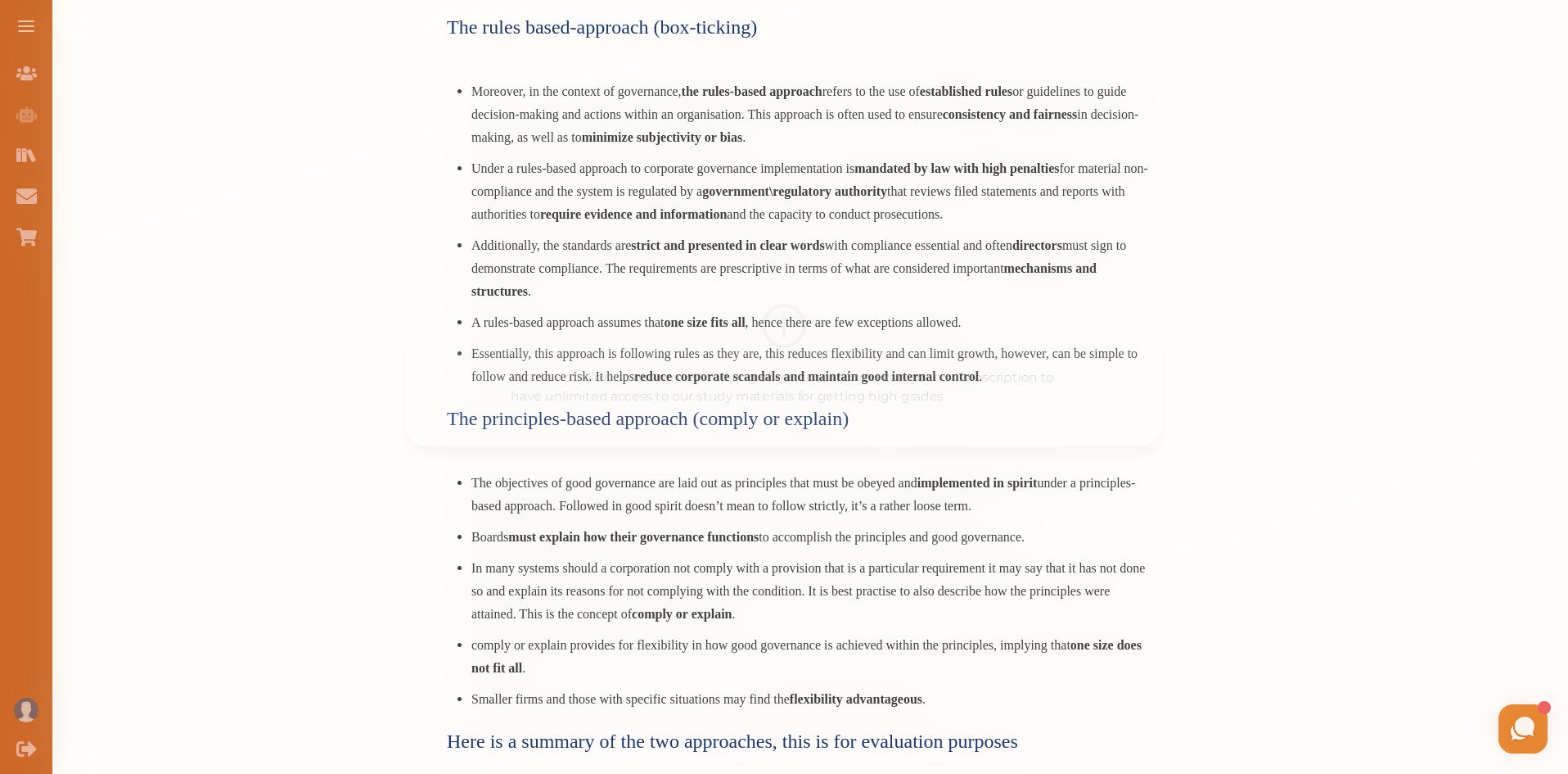
scroll to position [0, 0]
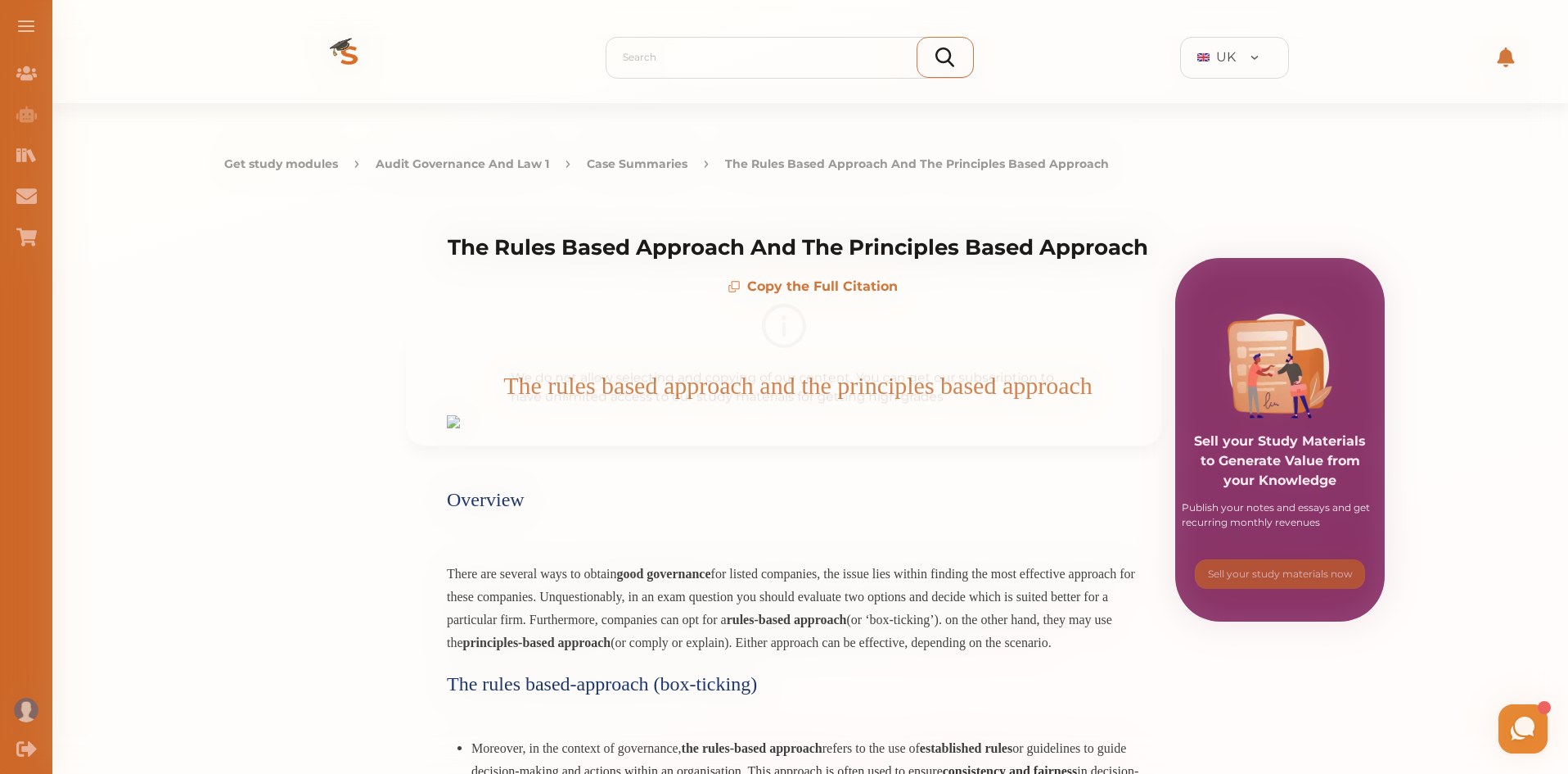
click at [780, 325] on img at bounding box center [784, 323] width 46 height 46
click at [871, 296] on div "We do not allow selecting and copying of our content. You can get our subscript…" at bounding box center [784, 387] width 1568 height 774
click at [14, 22] on button at bounding box center [26, 26] width 52 height 53
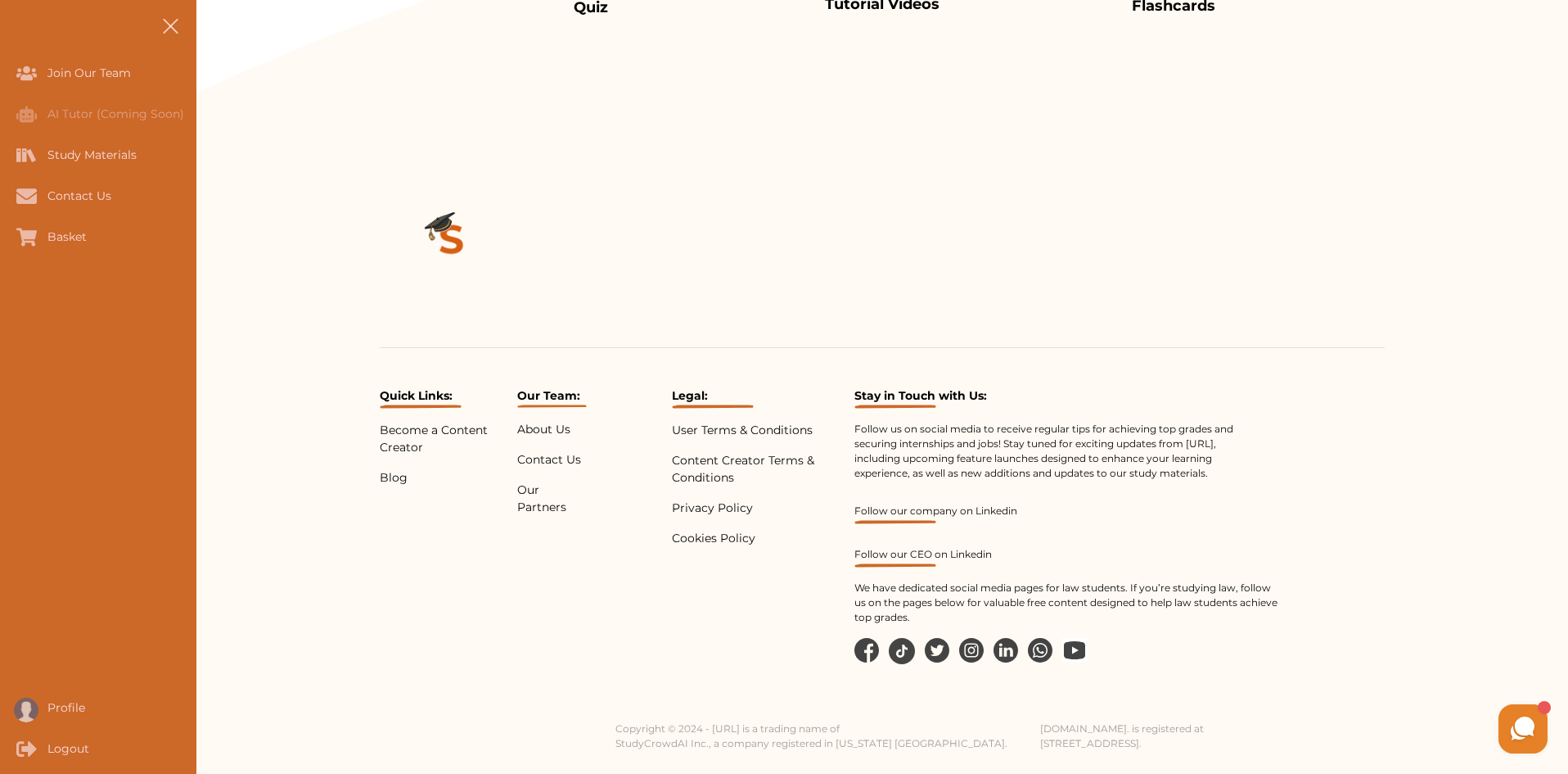
scroll to position [3274, 0]
